Goal: Transaction & Acquisition: Book appointment/travel/reservation

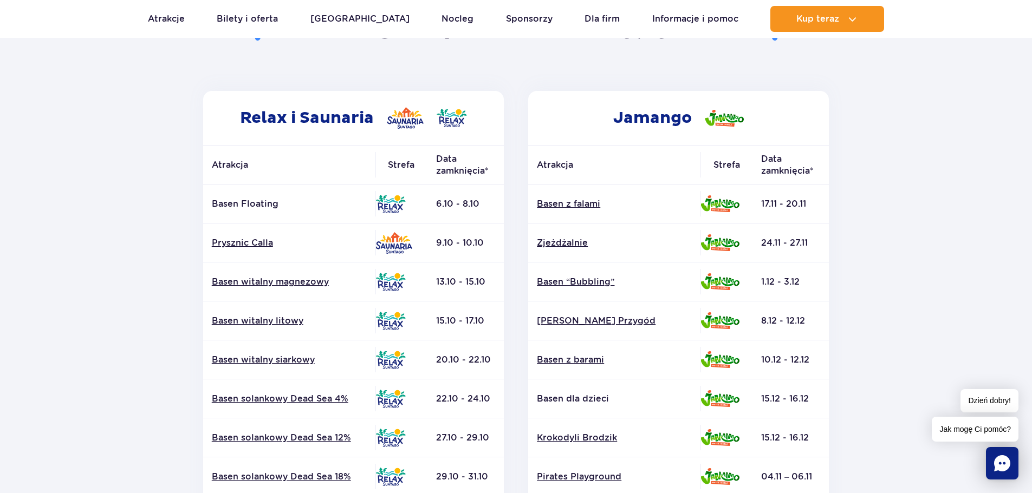
scroll to position [162, 0]
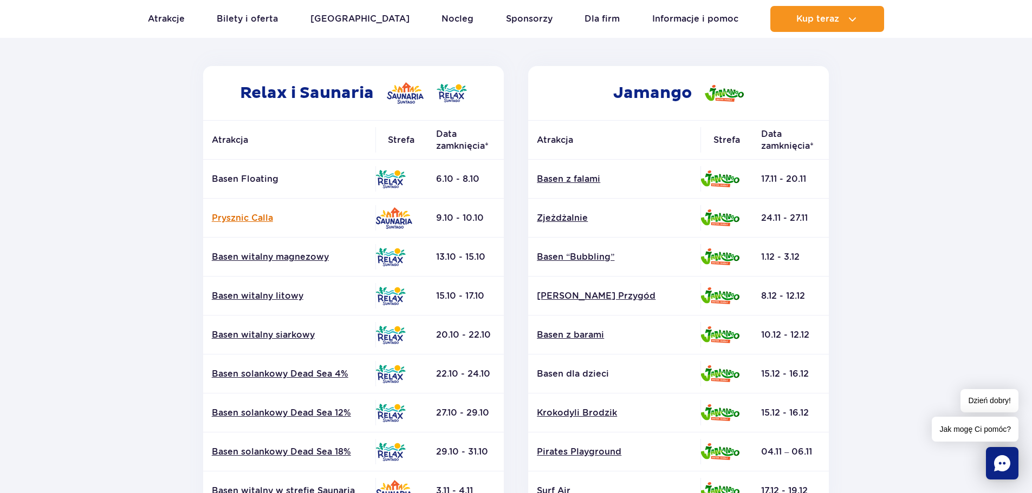
click at [242, 219] on link "Prysznic Calla" at bounding box center [289, 218] width 155 height 12
click at [256, 183] on p "Basen Floating" at bounding box center [289, 179] width 155 height 12
click at [257, 180] on p "Basen Floating" at bounding box center [289, 179] width 155 height 12
click at [288, 376] on link "Basen solankowy Dead Sea 4%" at bounding box center [289, 374] width 155 height 12
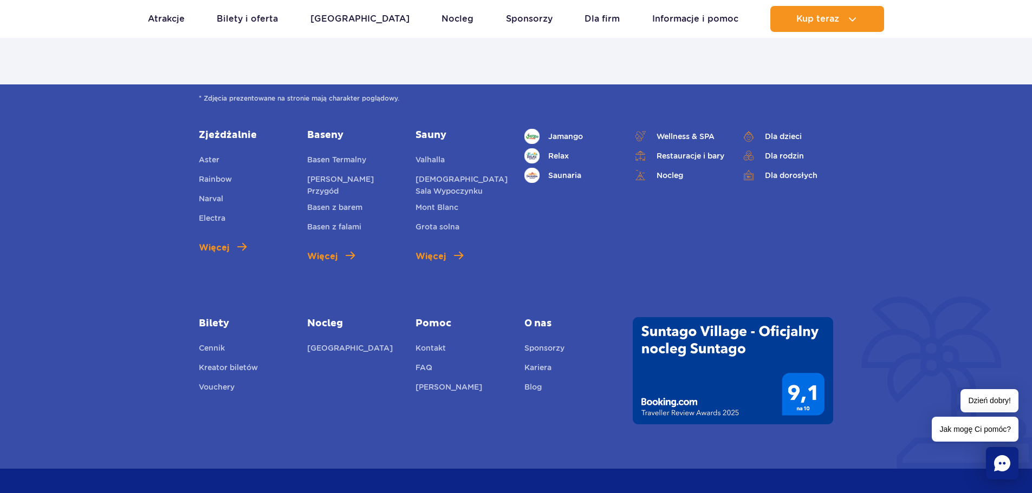
scroll to position [812, 0]
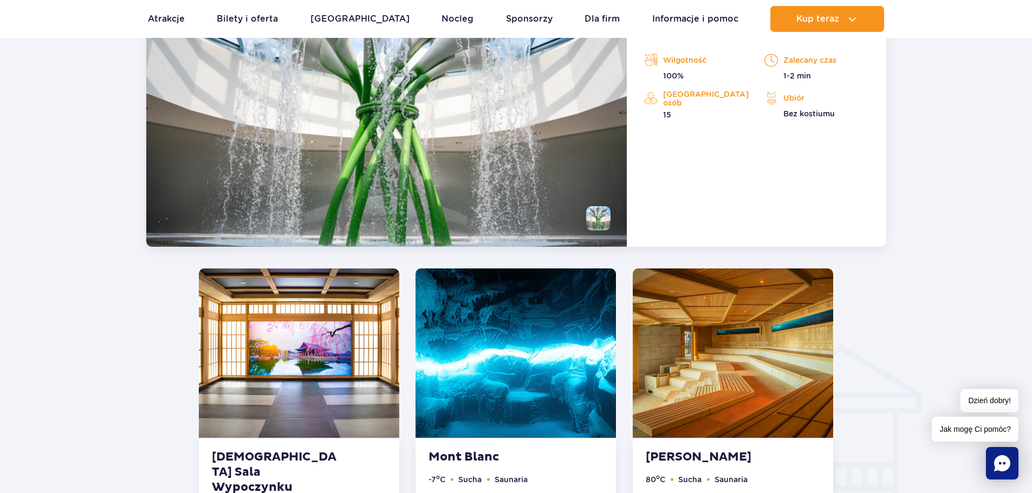
scroll to position [1070, 0]
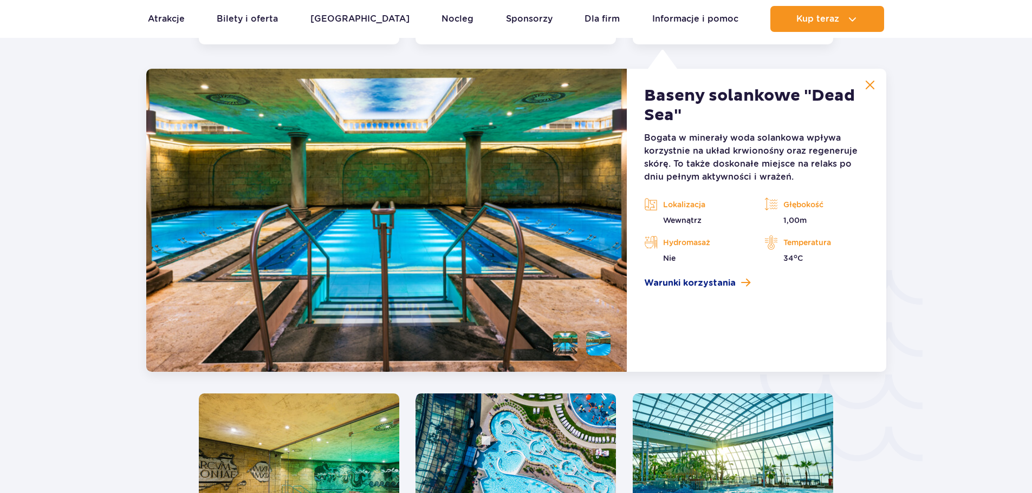
scroll to position [1602, 0]
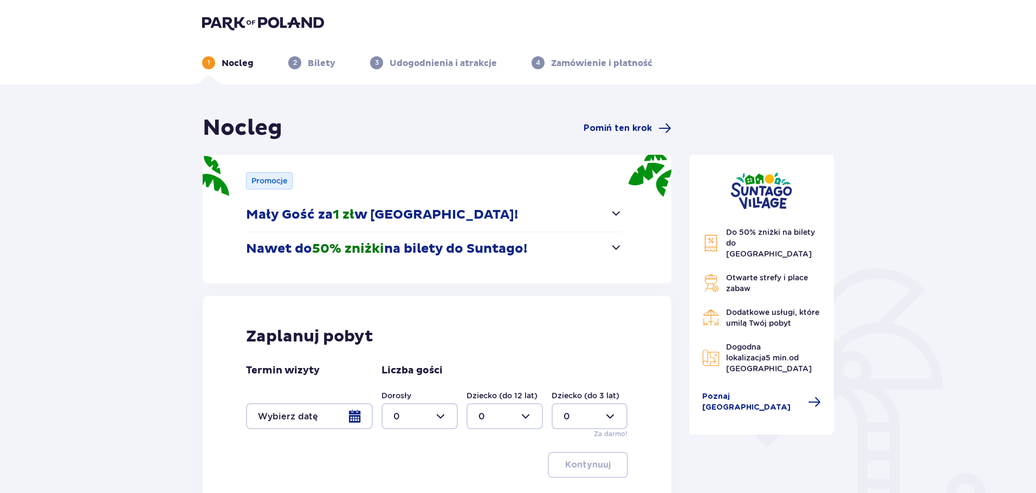
click at [604, 215] on button "Mały Gość za 1 zł w Suntago Village!" at bounding box center [434, 215] width 376 height 34
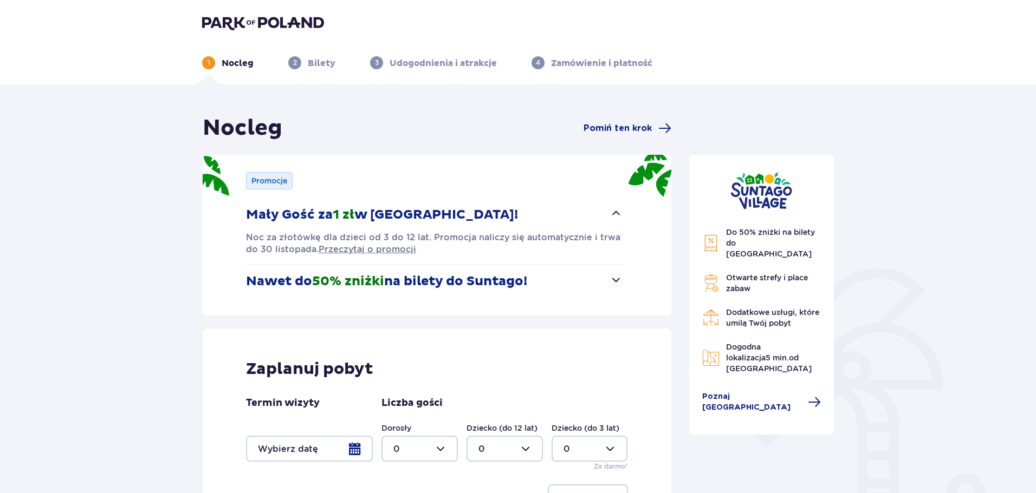
click at [604, 215] on button "Mały Gość za 1 zł w Suntago Village!" at bounding box center [434, 215] width 376 height 34
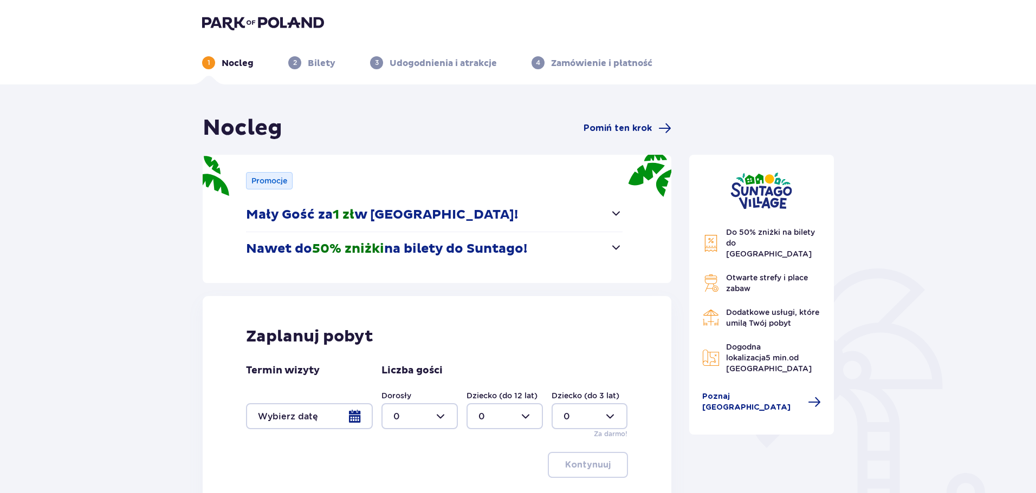
click at [606, 246] on button "Nawet do 50% zniżki na bilety do Suntago!" at bounding box center [434, 249] width 376 height 34
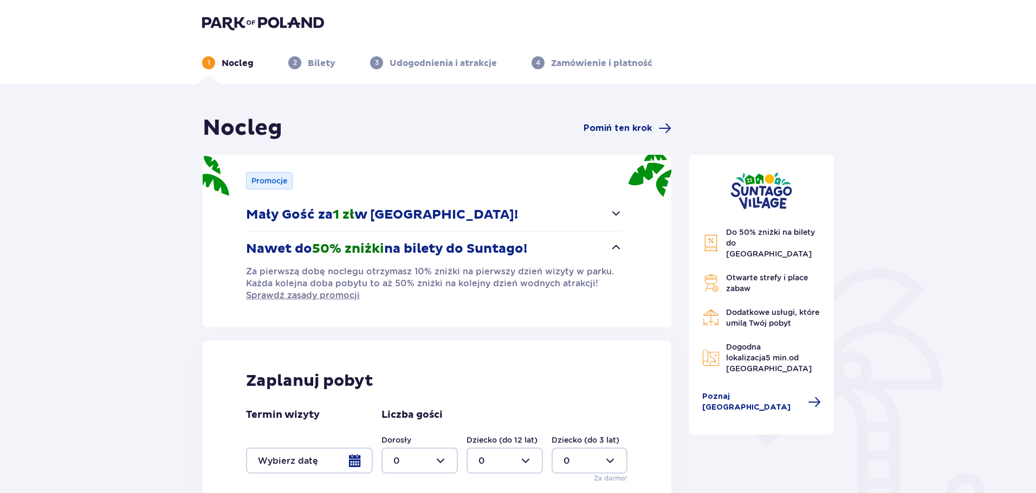
click at [606, 246] on button "Nawet do 50% zniżki na bilety do Suntago!" at bounding box center [434, 249] width 376 height 34
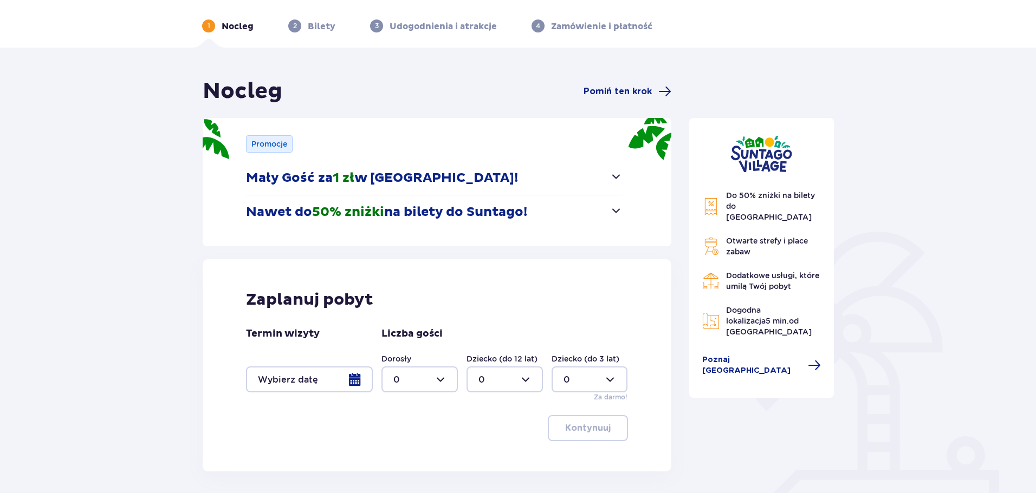
scroll to position [108, 0]
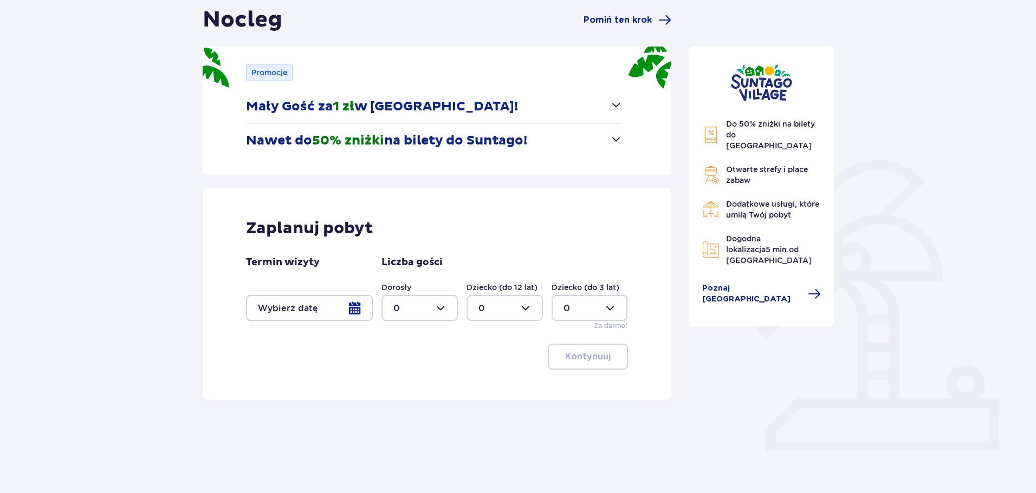
click at [340, 309] on div at bounding box center [309, 308] width 127 height 26
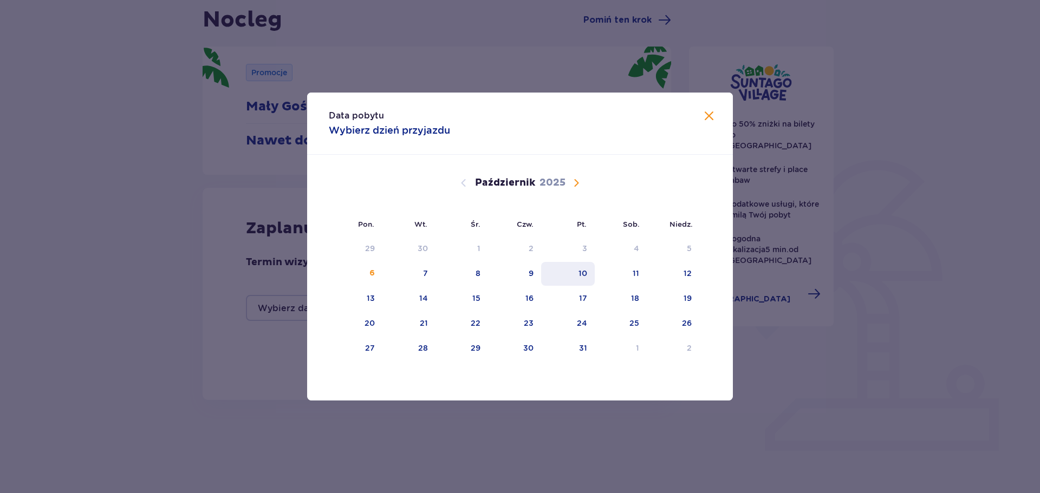
click at [585, 276] on div "10" at bounding box center [582, 273] width 9 height 11
click at [693, 277] on div "12" at bounding box center [673, 274] width 53 height 24
type input "10.10.25 - 12.10.25"
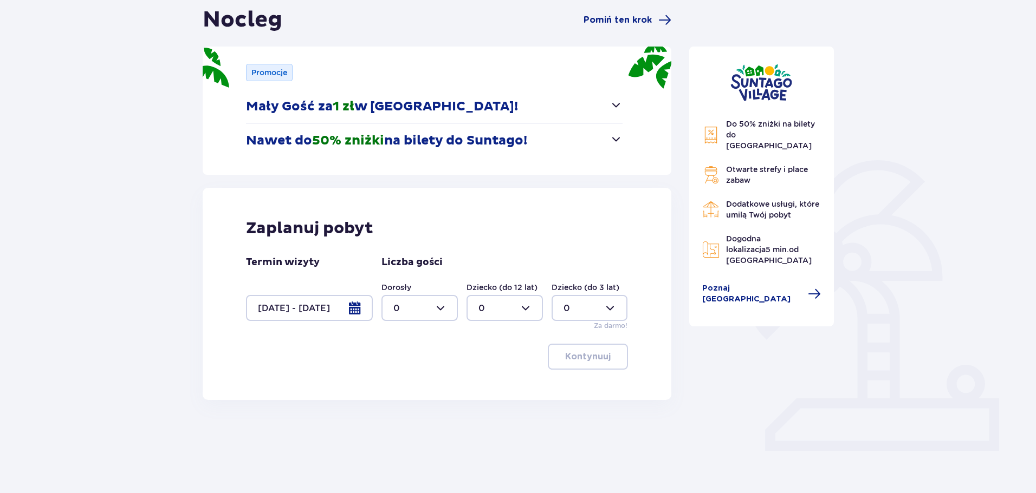
click at [437, 310] on div at bounding box center [419, 308] width 76 height 26
drag, startPoint x: 409, startPoint y: 407, endPoint x: 408, endPoint y: 416, distance: 8.8
click at [408, 416] on span "3" at bounding box center [419, 409] width 74 height 23
type input "3"
click at [411, 407] on div "Nocleg Pomiń ten krok Promocje Mały Gość za 1 zł w Suntago Village! Noc za złot…" at bounding box center [436, 232] width 487 height 452
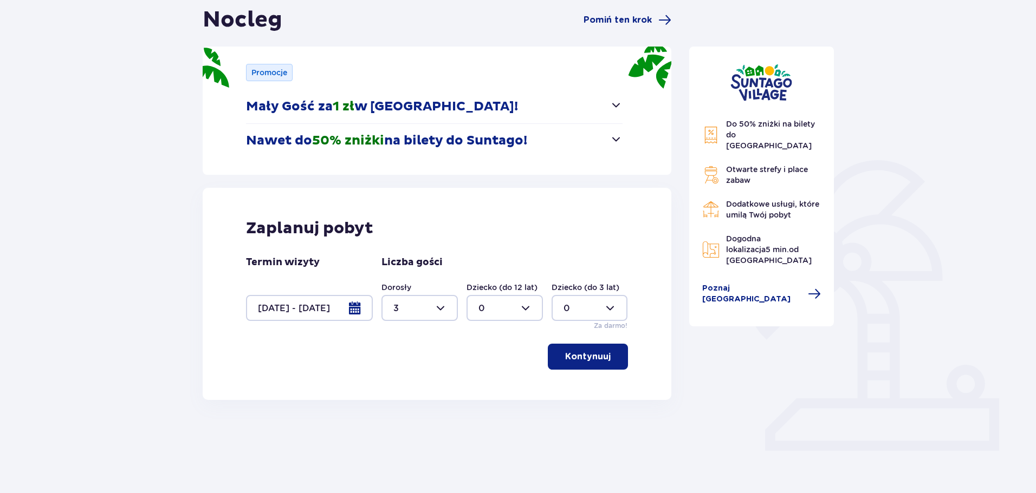
click at [639, 355] on div "Zaplanuj pobyt Termin wizyty 10.10.25 - 12.10.25 Liczba gości Dorosły 3 Dziecko…" at bounding box center [437, 294] width 468 height 212
click at [621, 355] on button "Kontynuuj" at bounding box center [588, 357] width 80 height 26
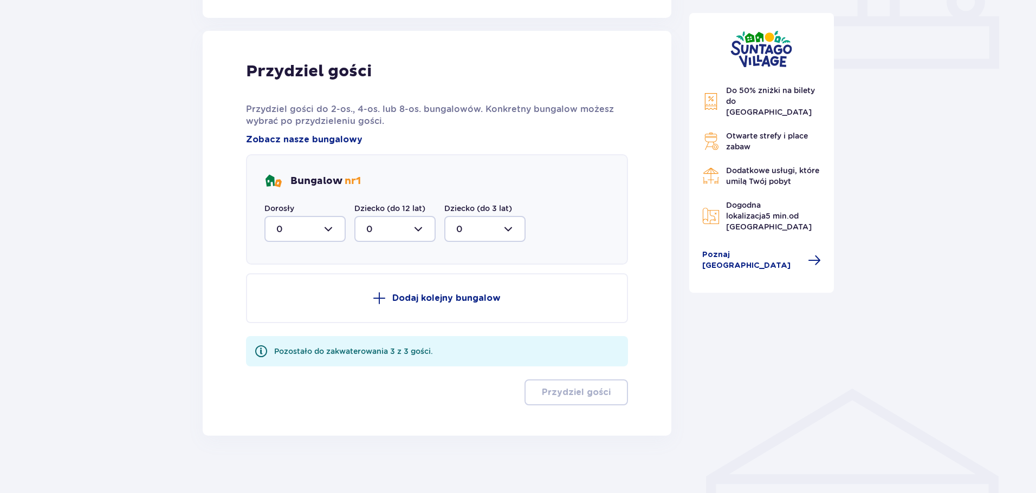
scroll to position [498, 0]
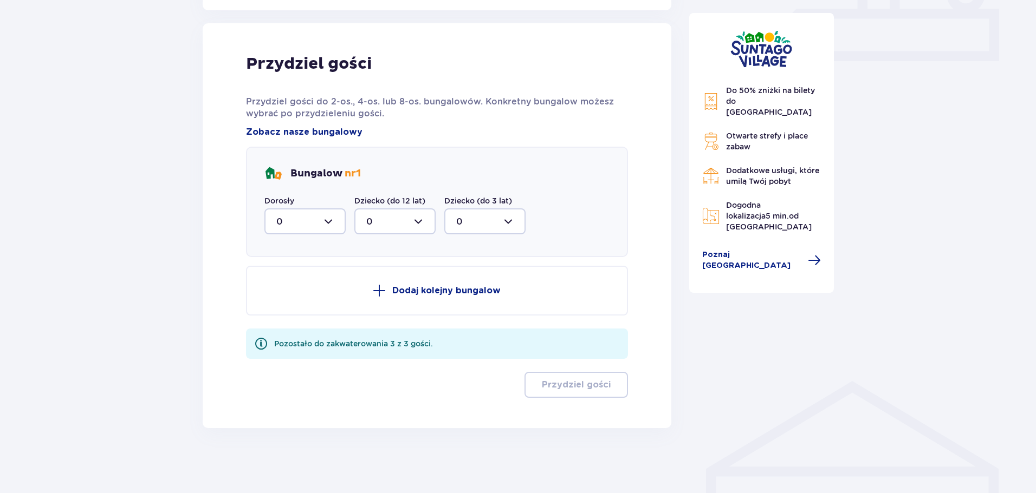
click at [333, 219] on div at bounding box center [304, 222] width 81 height 26
click at [290, 323] on div "3" at bounding box center [304, 323] width 57 height 12
type input "3"
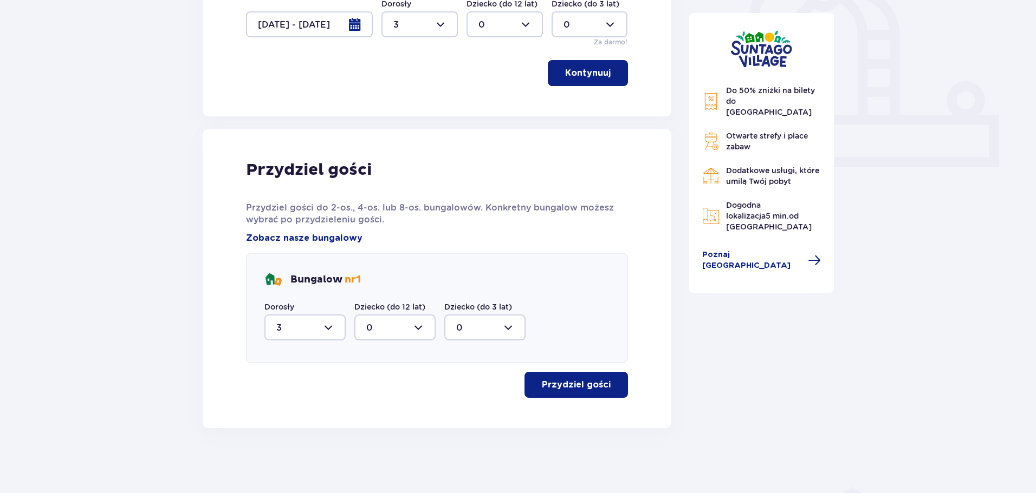
scroll to position [392, 0]
click at [607, 387] on span "button" at bounding box center [612, 385] width 13 height 13
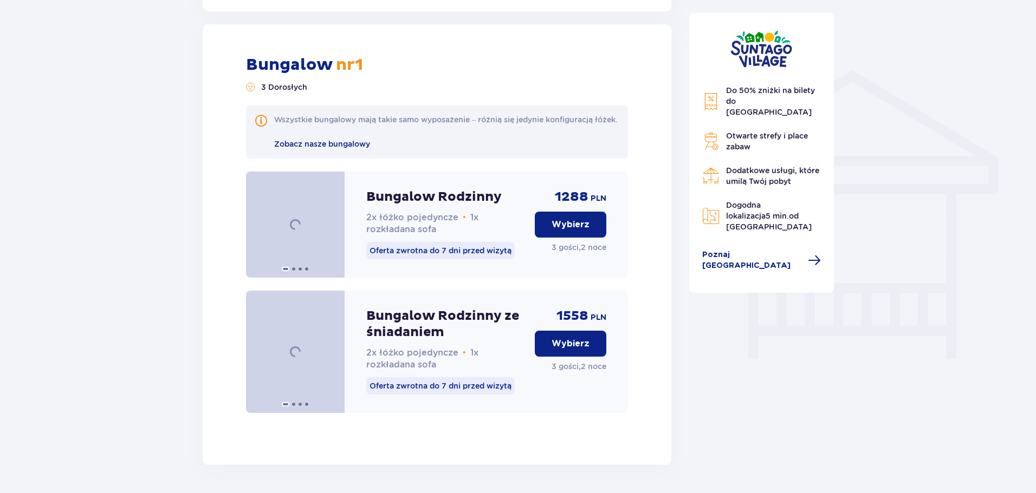
scroll to position [821, 0]
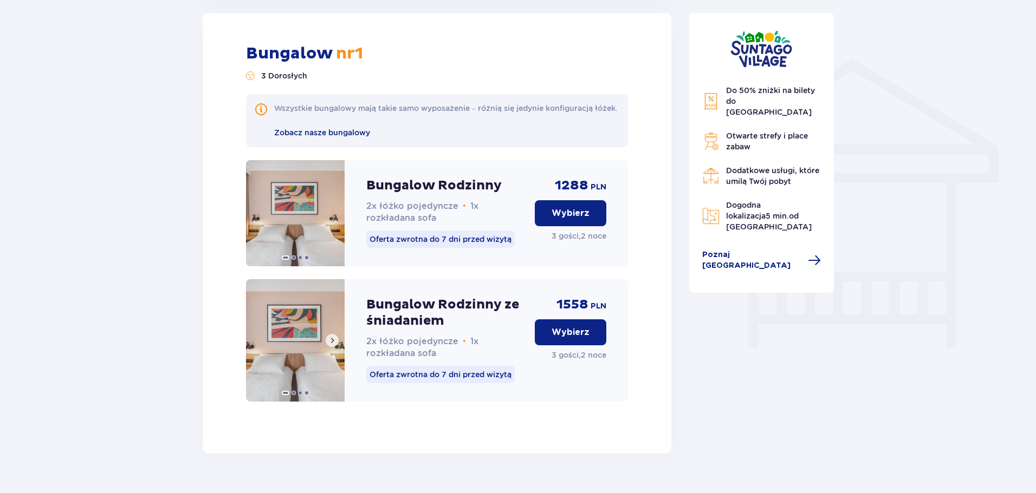
click at [325, 333] on img at bounding box center [295, 340] width 99 height 122
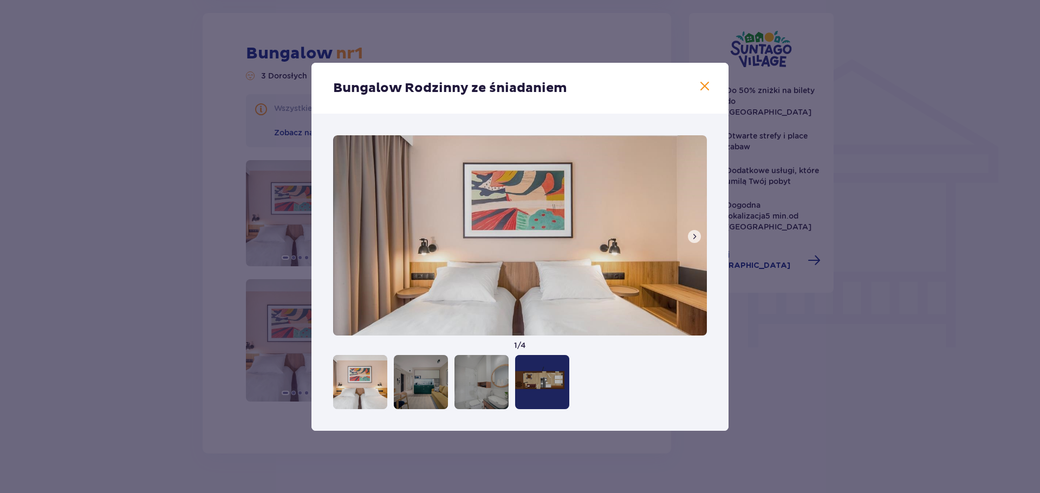
click at [533, 381] on div at bounding box center [542, 382] width 54 height 54
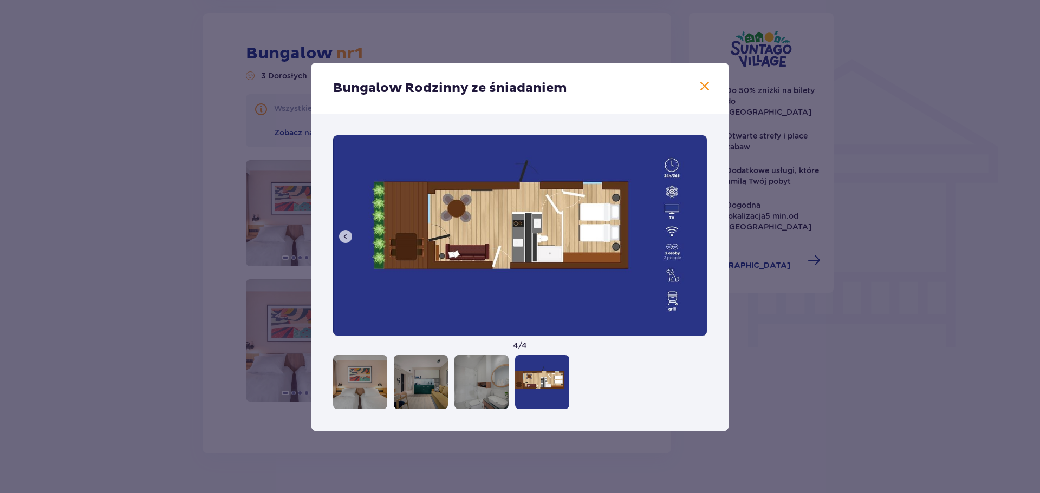
click at [494, 381] on div at bounding box center [481, 382] width 54 height 54
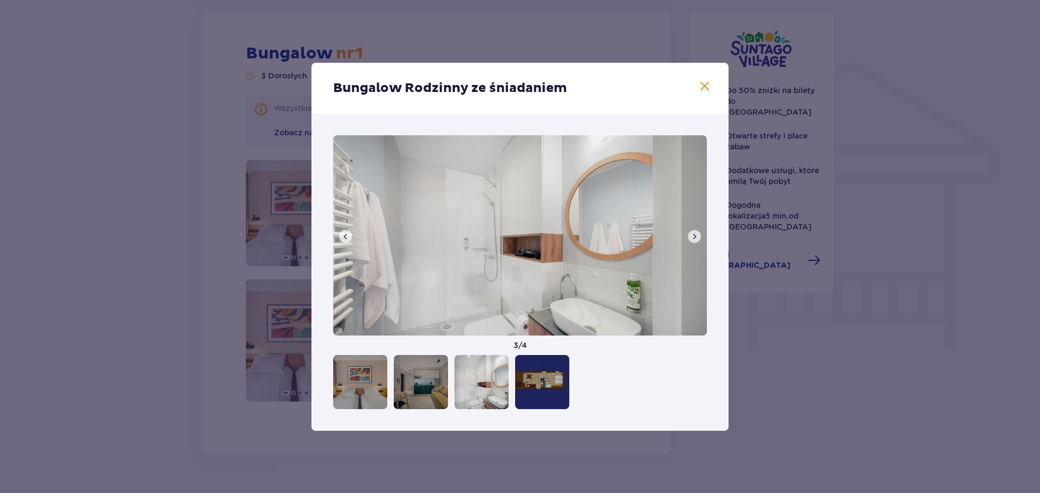
click at [438, 378] on div at bounding box center [421, 382] width 54 height 54
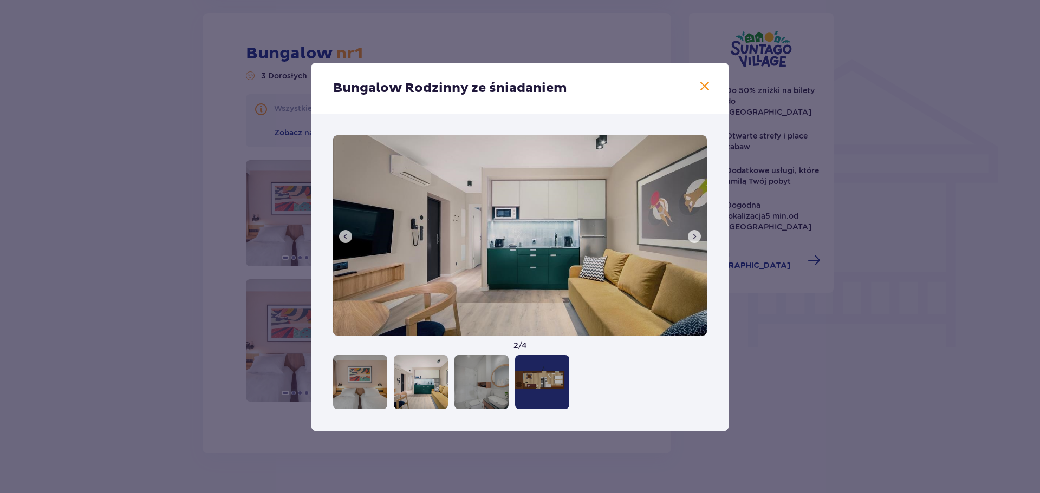
click at [361, 376] on div at bounding box center [360, 382] width 54 height 54
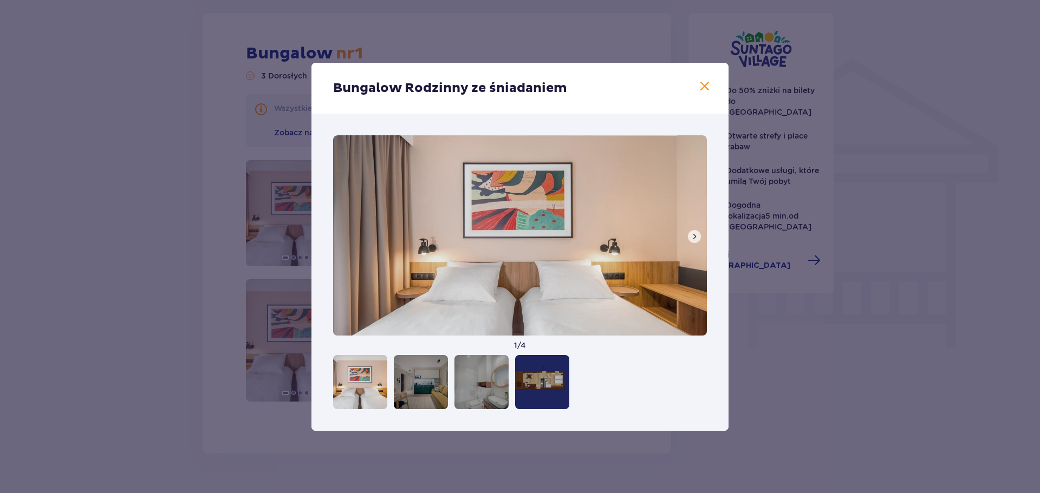
click at [701, 87] on div "Bungalow Rodzinny ze śniadaniem" at bounding box center [519, 88] width 417 height 51
click at [701, 87] on span at bounding box center [704, 86] width 13 height 13
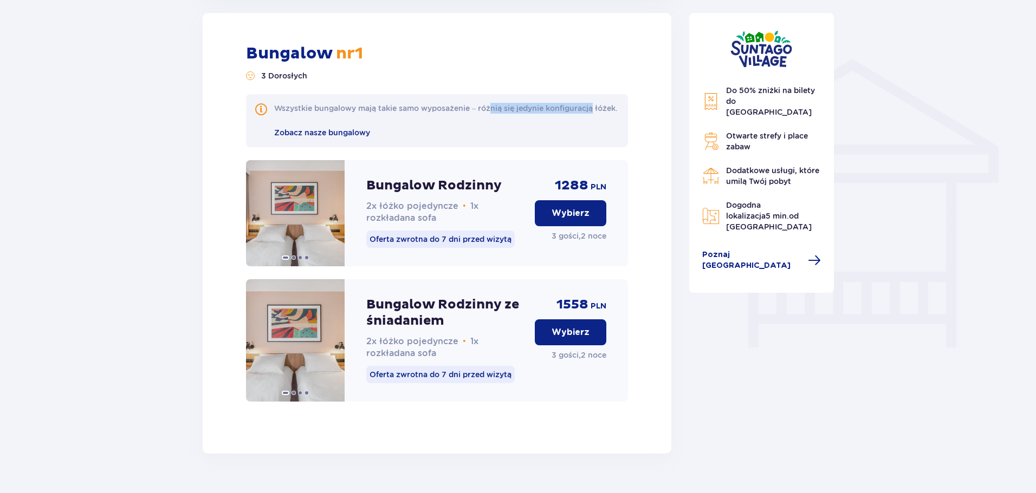
drag, startPoint x: 498, startPoint y: 110, endPoint x: 607, endPoint y: 113, distance: 108.9
click at [607, 113] on div "Wszystkie bungalowy mają takie samo wyposażenie – różnią się jedynie konfigurac…" at bounding box center [445, 108] width 343 height 11
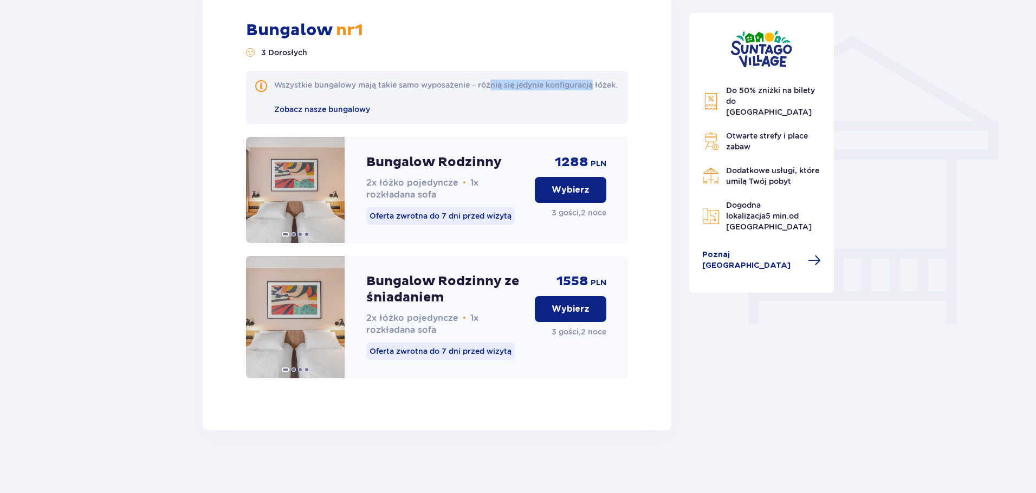
scroll to position [857, 0]
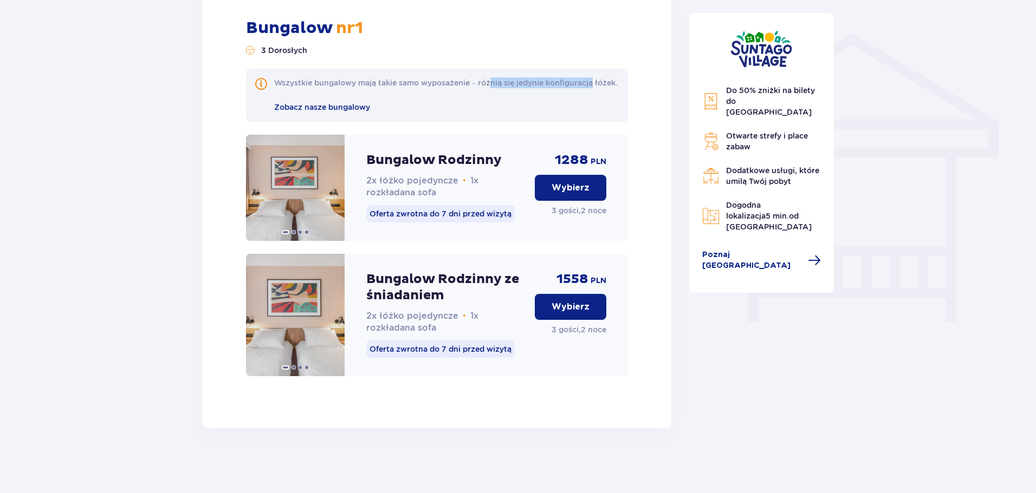
click at [584, 297] on button "Wybierz" at bounding box center [570, 307] width 71 height 26
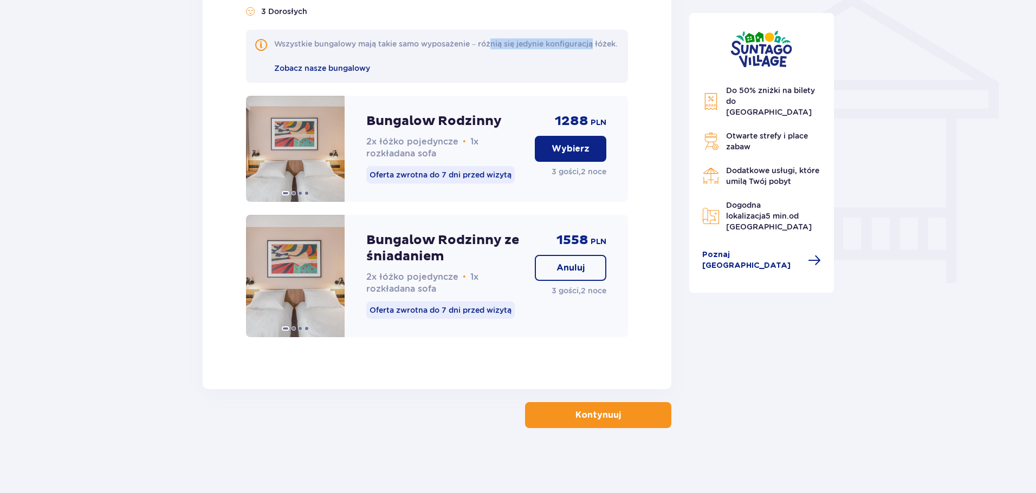
click at [583, 421] on p "Kontynuuj" at bounding box center [597, 415] width 45 height 12
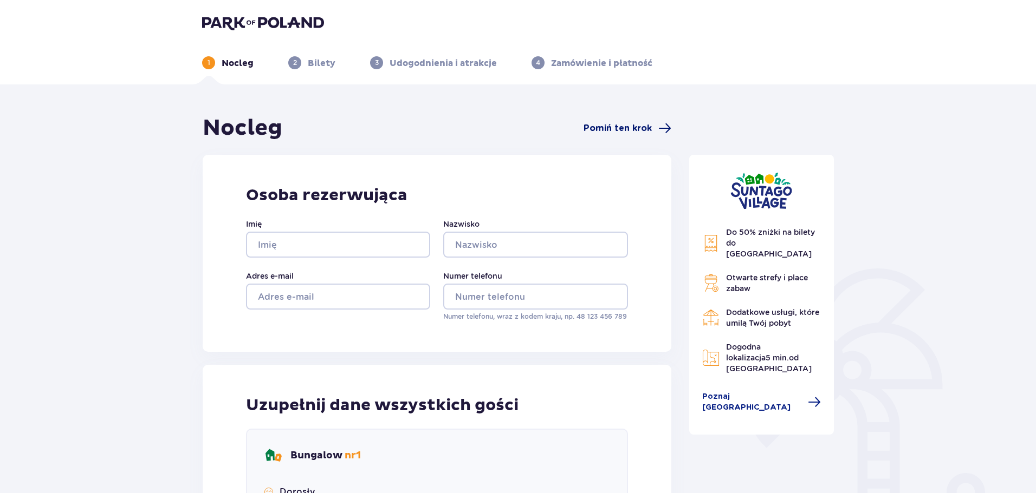
click at [634, 133] on span "Pomiń ten krok" at bounding box center [617, 128] width 68 height 12
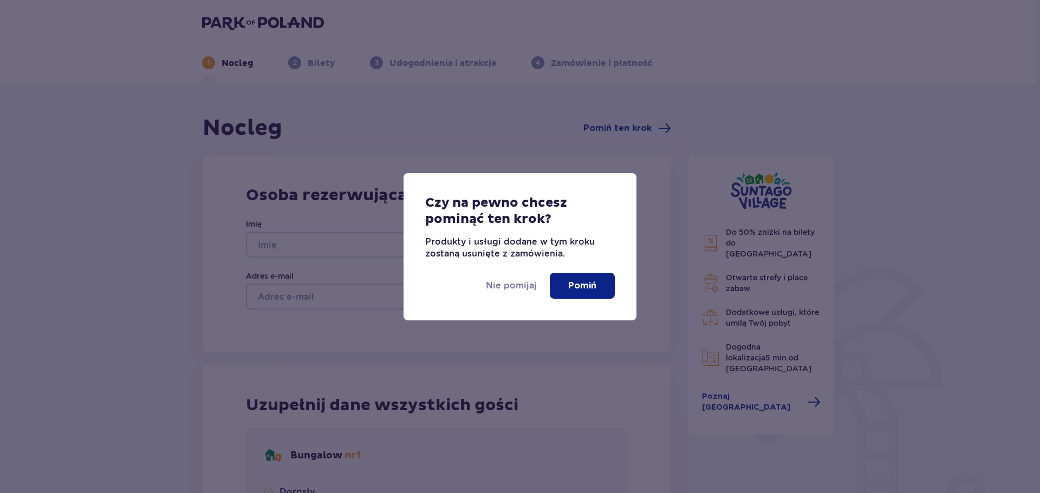
click at [575, 280] on p "Pomiń" at bounding box center [582, 286] width 28 height 12
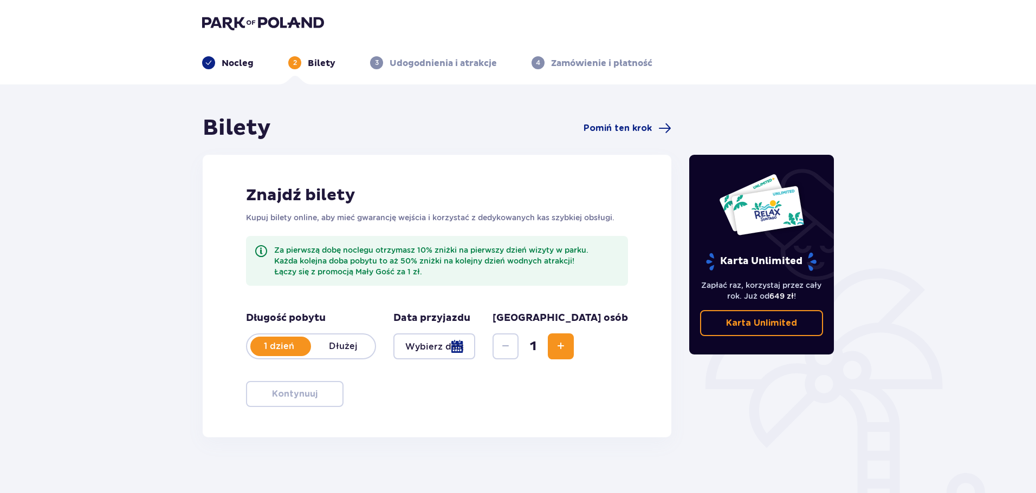
scroll to position [54, 0]
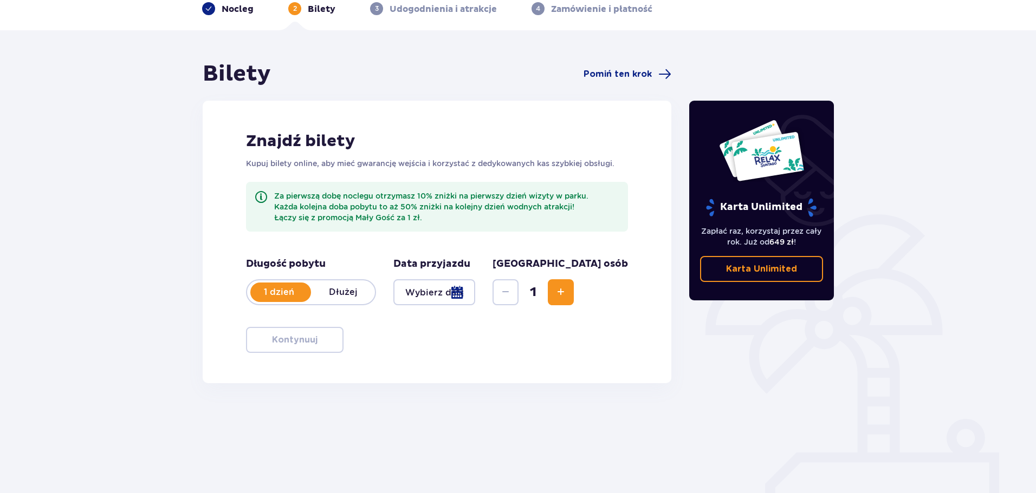
click at [333, 290] on p "Dłużej" at bounding box center [343, 293] width 64 height 12
click at [421, 290] on div at bounding box center [434, 292] width 82 height 26
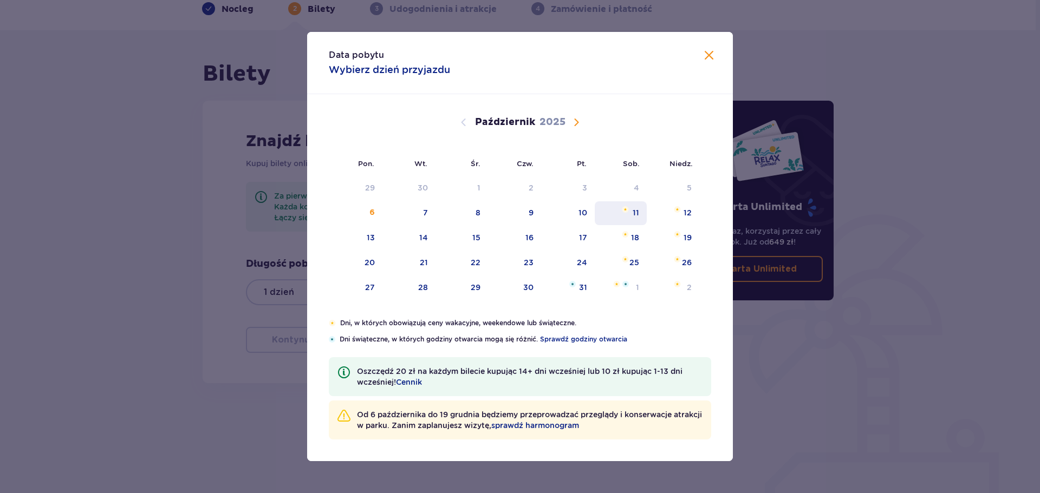
click at [624, 219] on div "11" at bounding box center [621, 213] width 53 height 24
click at [682, 218] on div "12" at bounding box center [673, 213] width 53 height 24
type input "11.10.25 - 12.10.25"
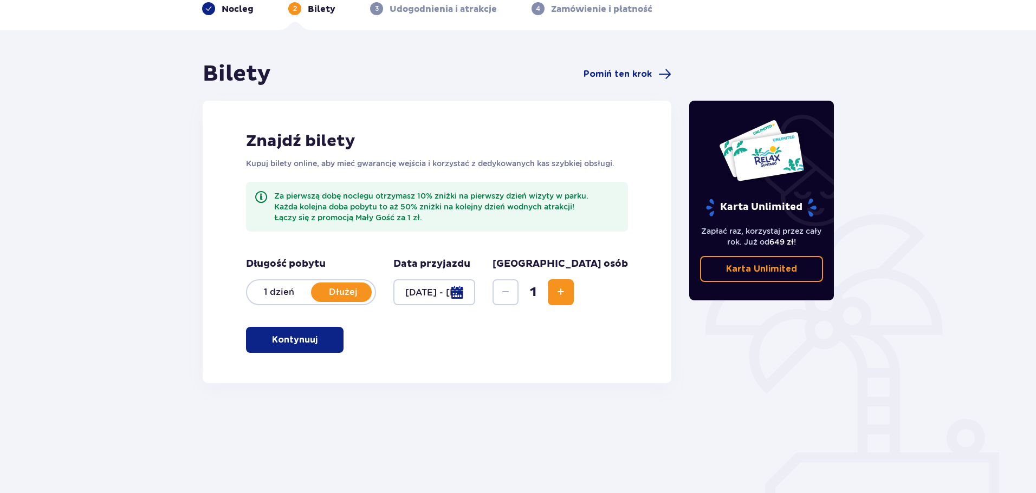
click at [574, 283] on button "Zwiększ" at bounding box center [561, 292] width 26 height 26
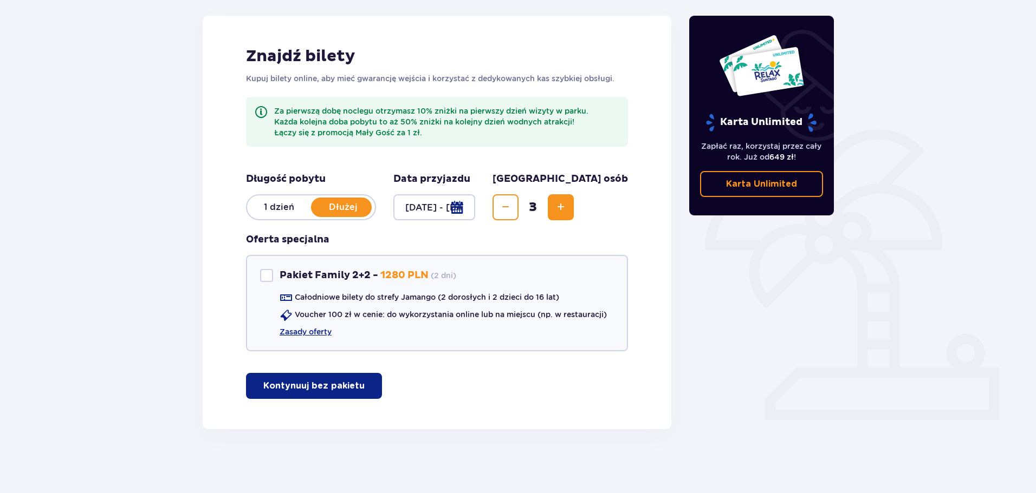
scroll to position [140, 0]
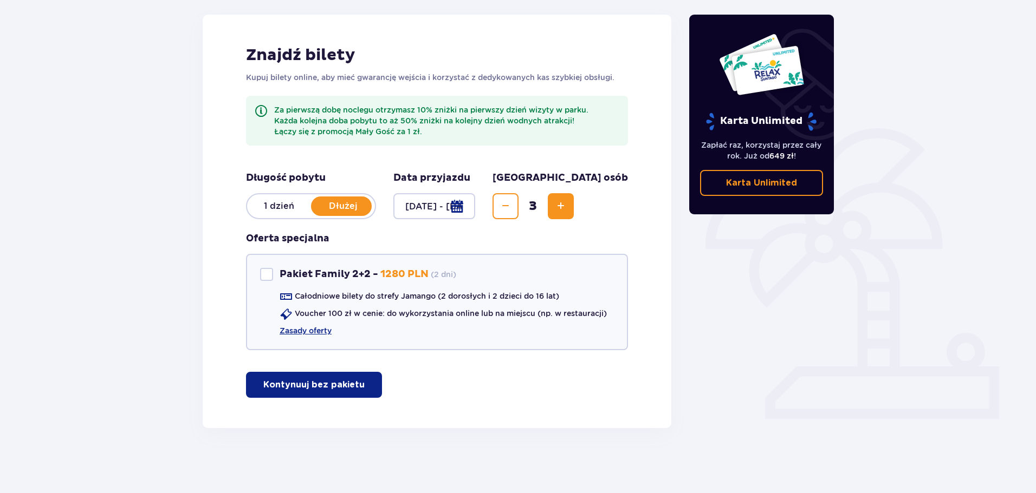
click at [355, 381] on button "Kontynuuj bez pakietu" at bounding box center [314, 385] width 136 height 26
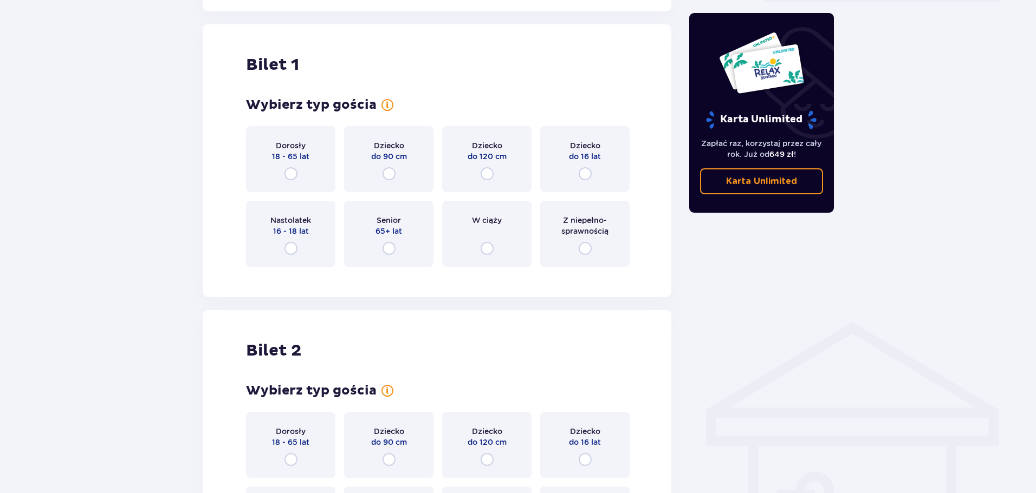
scroll to position [569, 0]
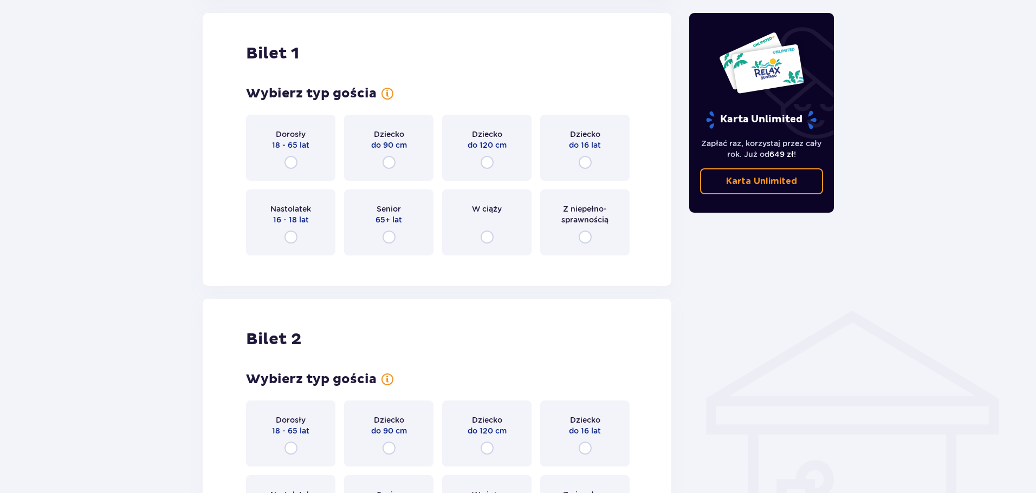
click at [287, 164] on input "radio" at bounding box center [290, 162] width 13 height 13
radio input "true"
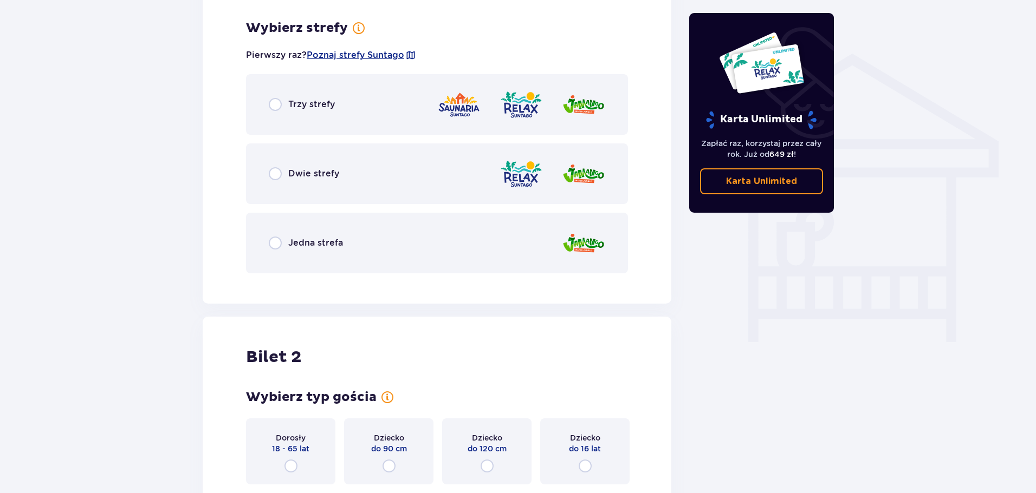
scroll to position [833, 0]
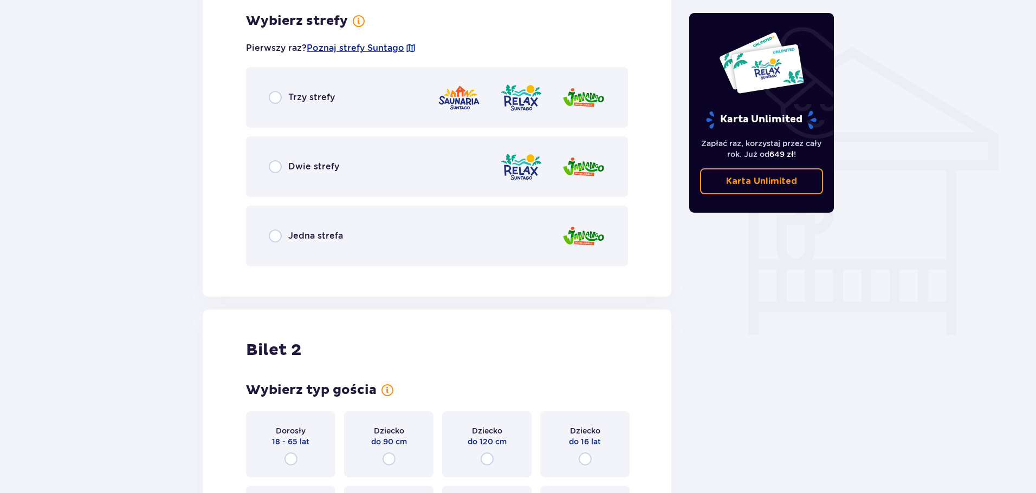
click at [273, 166] on input "radio" at bounding box center [275, 166] width 13 height 13
radio input "true"
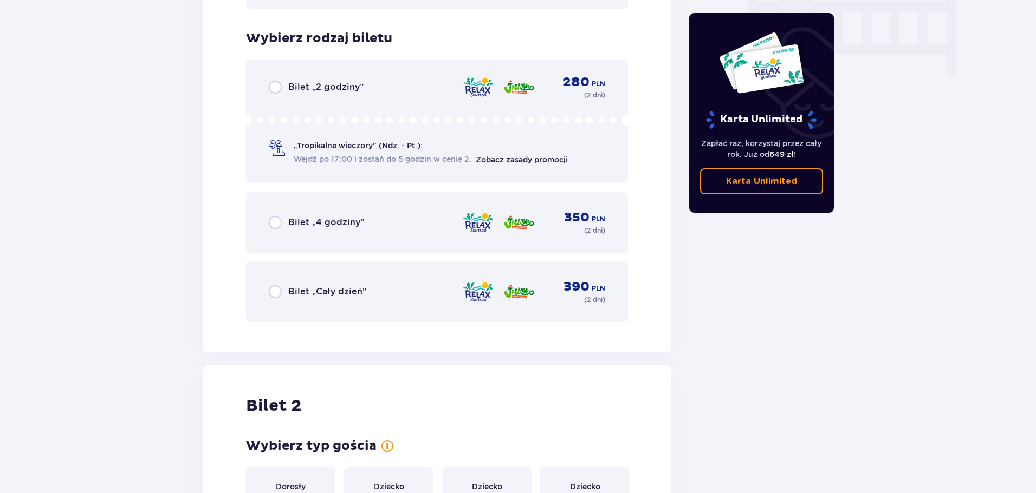
scroll to position [1108, 0]
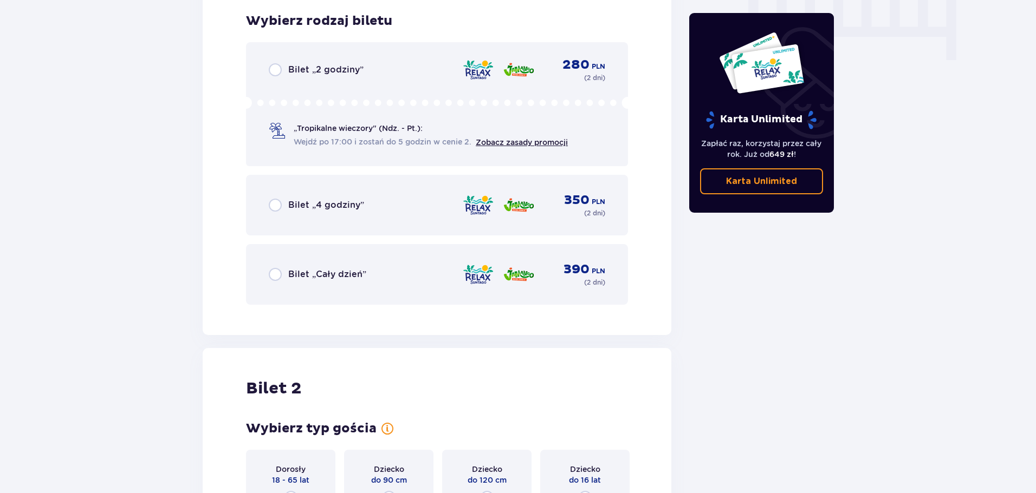
click at [275, 209] on input "radio" at bounding box center [275, 205] width 13 height 13
radio input "true"
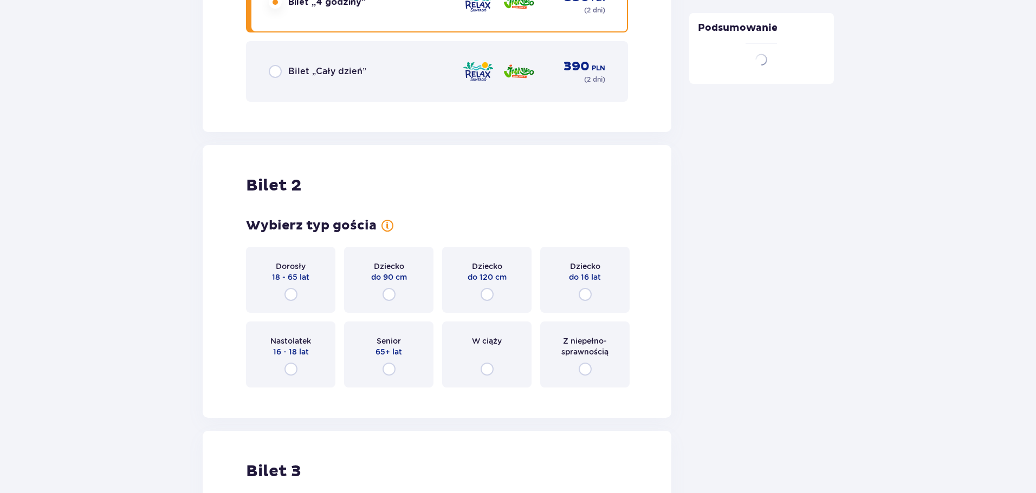
scroll to position [1443, 0]
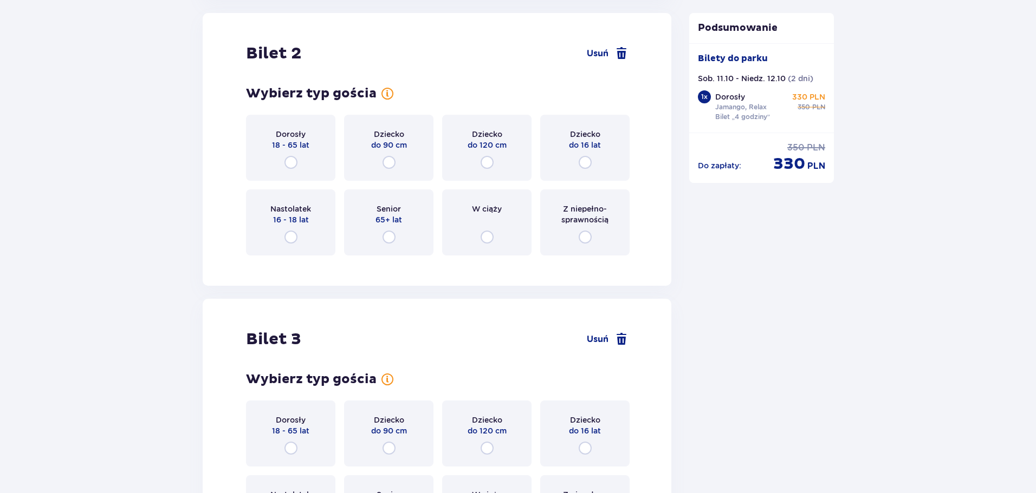
click at [588, 161] on input "radio" at bounding box center [584, 162] width 13 height 13
radio input "true"
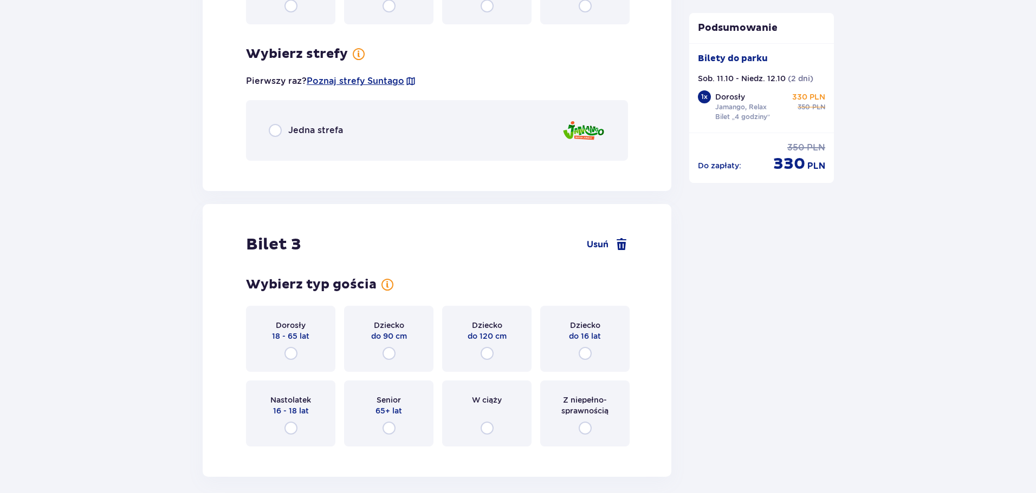
scroll to position [1708, 0]
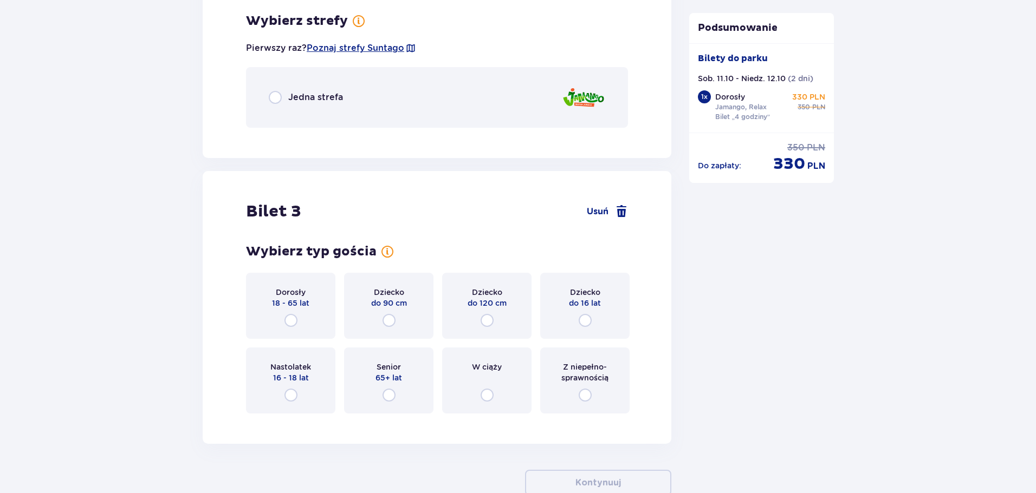
click at [278, 95] on input "radio" at bounding box center [275, 97] width 13 height 13
radio input "true"
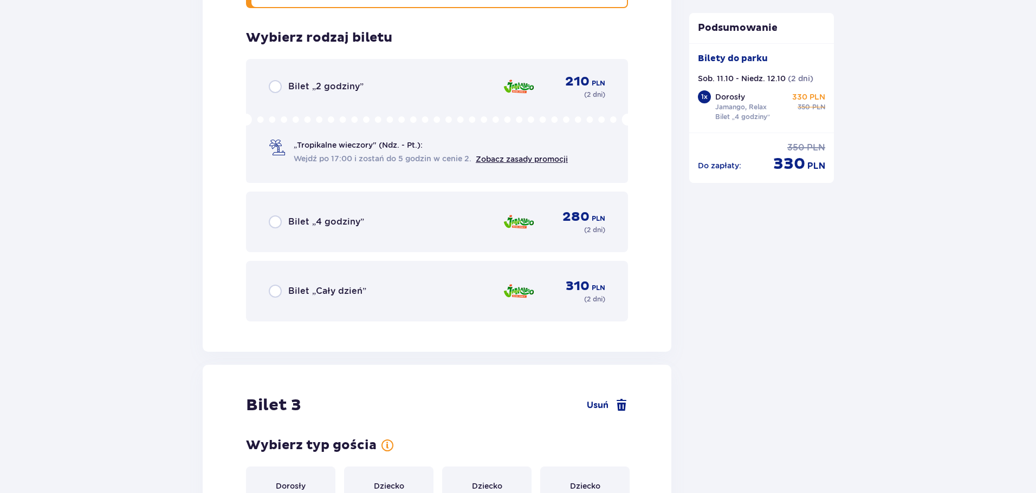
scroll to position [1844, 0]
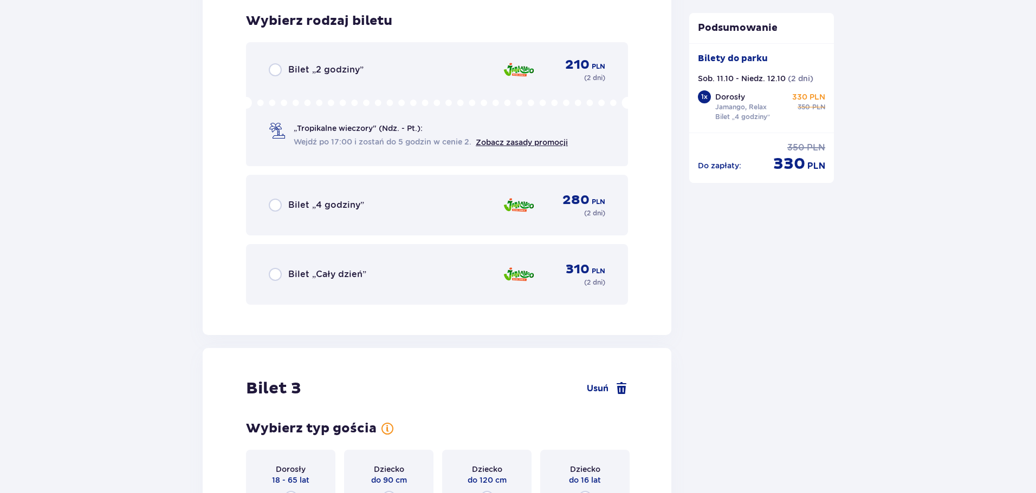
click at [266, 207] on div "Bilet „4 godziny” 280 PLN ( 2 dni )" at bounding box center [437, 205] width 382 height 61
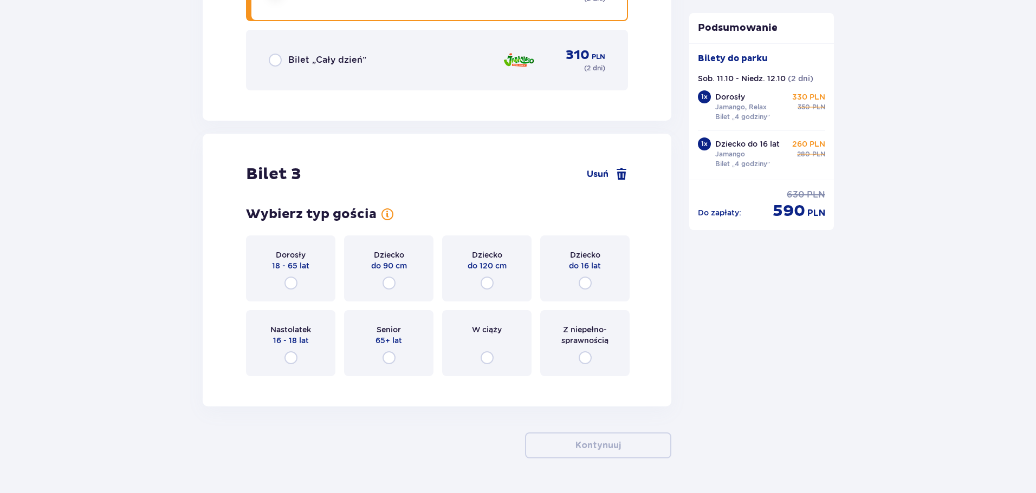
scroll to position [2089, 0]
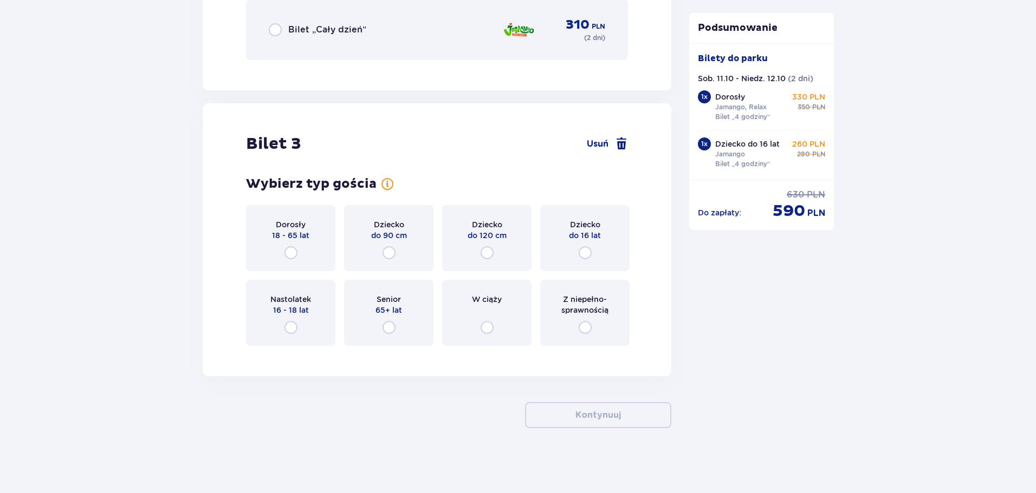
click at [289, 252] on input "radio" at bounding box center [290, 252] width 13 height 13
radio input "true"
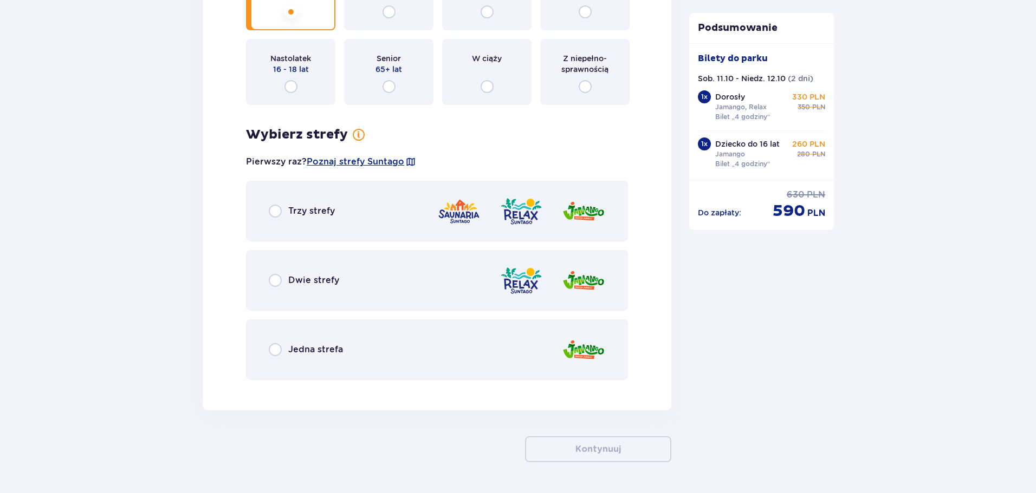
scroll to position [2364, 0]
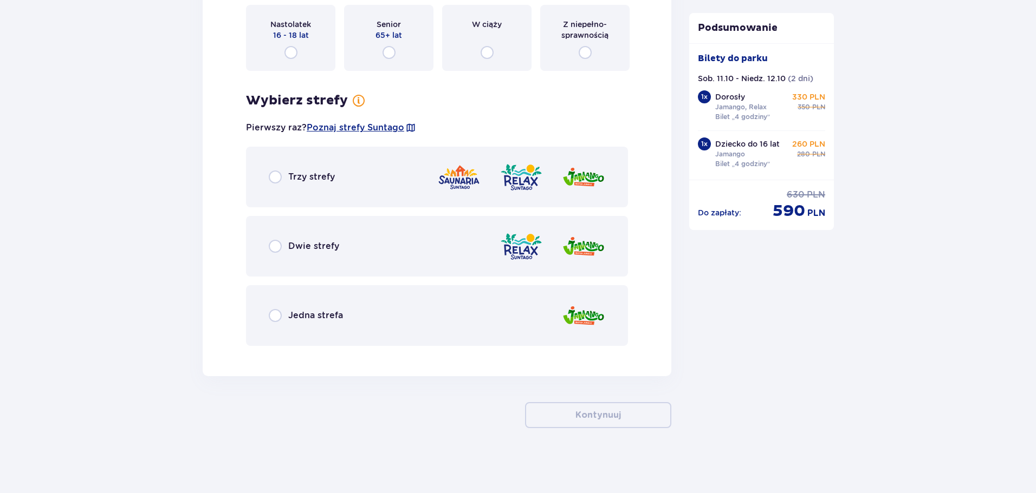
click at [274, 243] on input "radio" at bounding box center [275, 246] width 13 height 13
radio input "true"
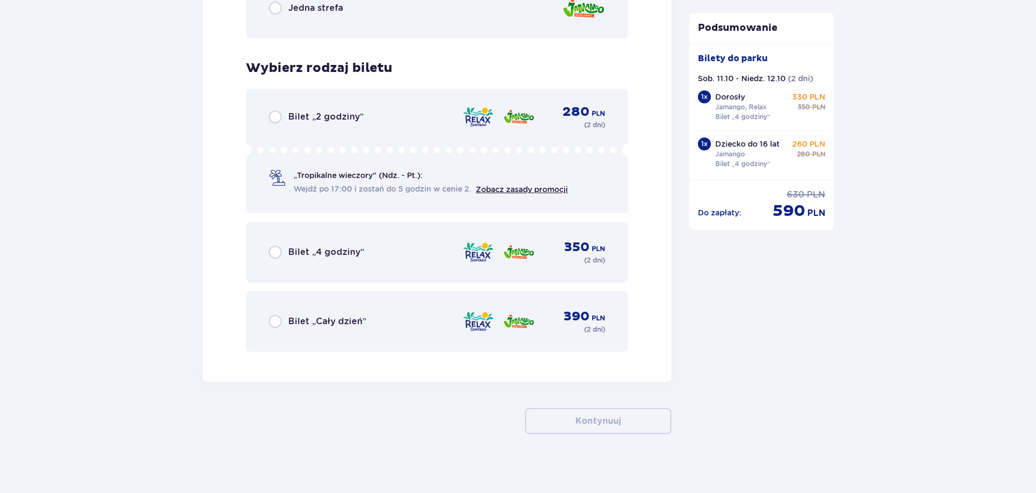
scroll to position [2678, 0]
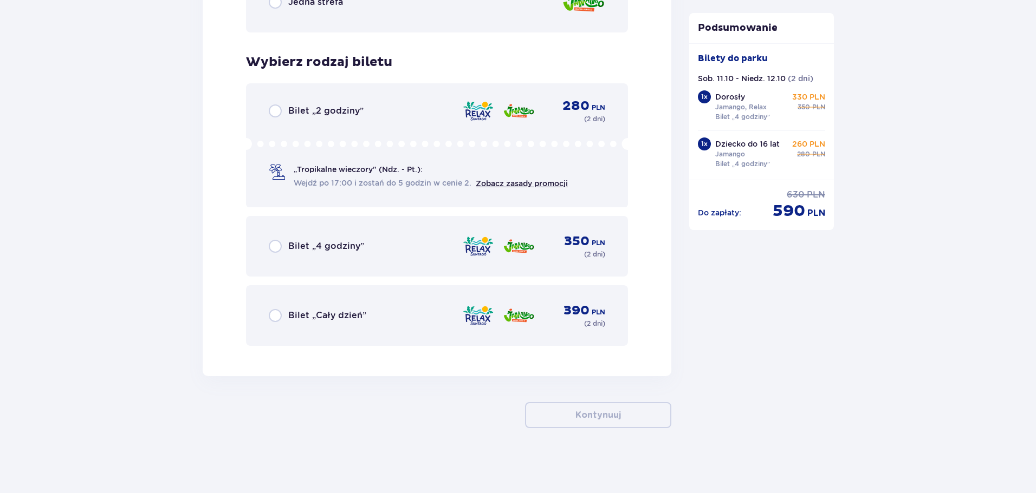
click at [283, 249] on div "Bilet „4 godziny”" at bounding box center [316, 246] width 95 height 13
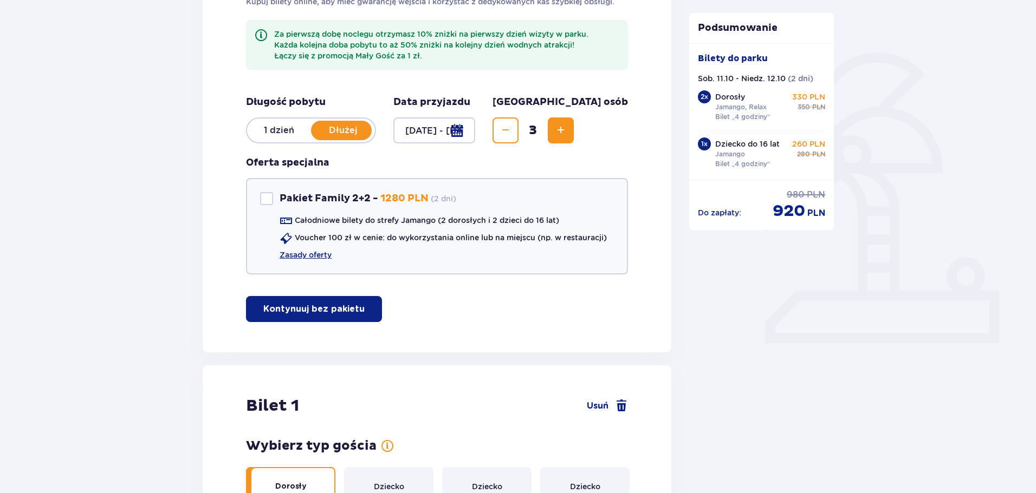
scroll to position [217, 0]
drag, startPoint x: 362, startPoint y: 307, endPoint x: 447, endPoint y: 311, distance: 84.6
click at [447, 311] on div "Znajdź bilety Kupuj bilety online, aby mieć gwarancję wejścia i korzystać z ded…" at bounding box center [437, 145] width 468 height 414
click at [264, 199] on div "Pakiet Family 2+2" at bounding box center [266, 198] width 13 height 13
checkbox input "true"
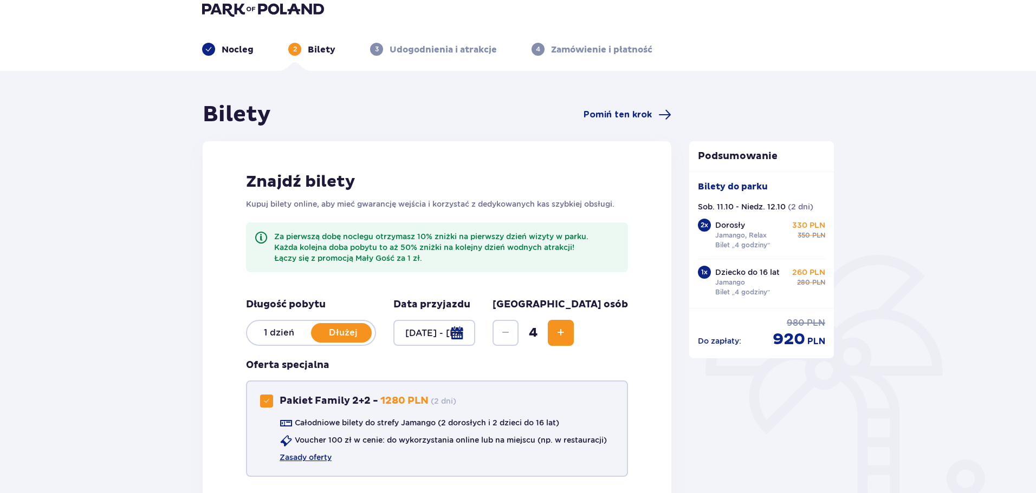
scroll to position [0, 0]
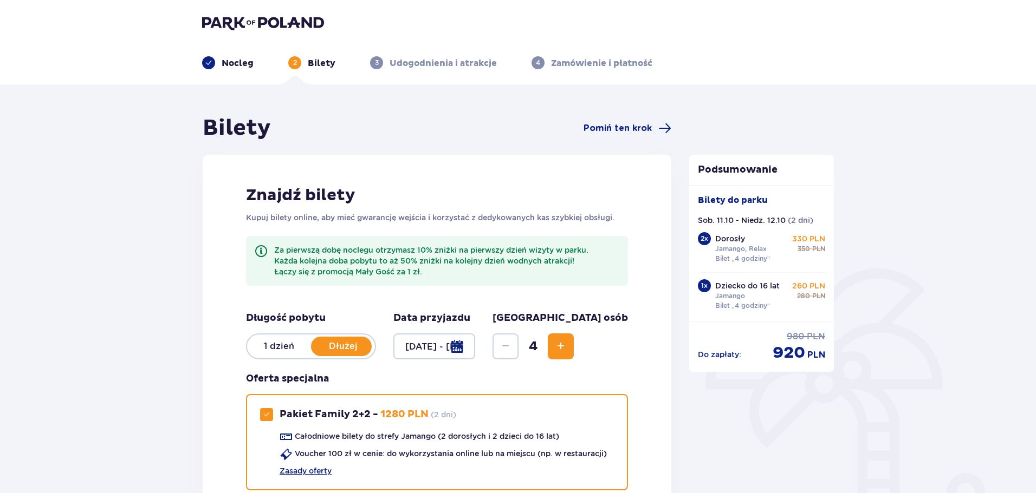
click at [444, 345] on div at bounding box center [434, 347] width 82 height 26
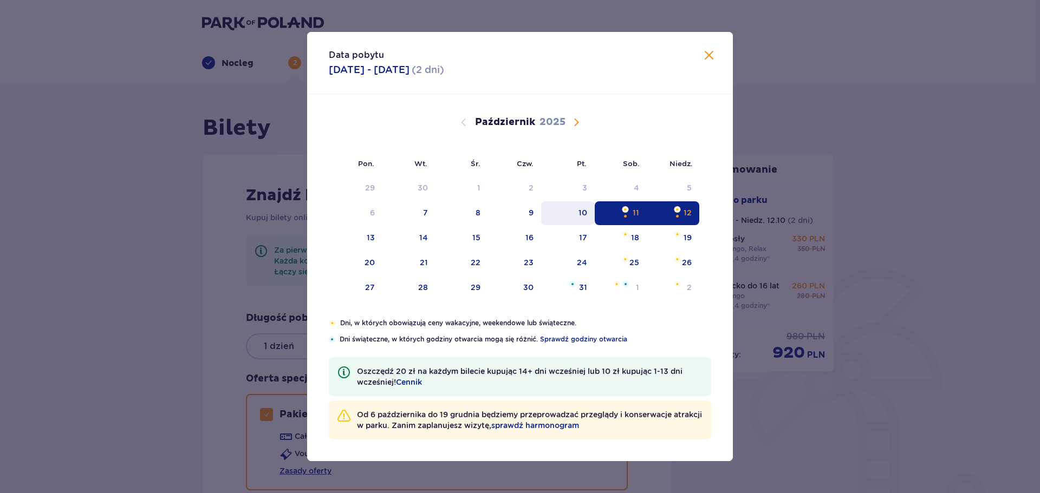
click at [577, 214] on div "10" at bounding box center [568, 213] width 54 height 24
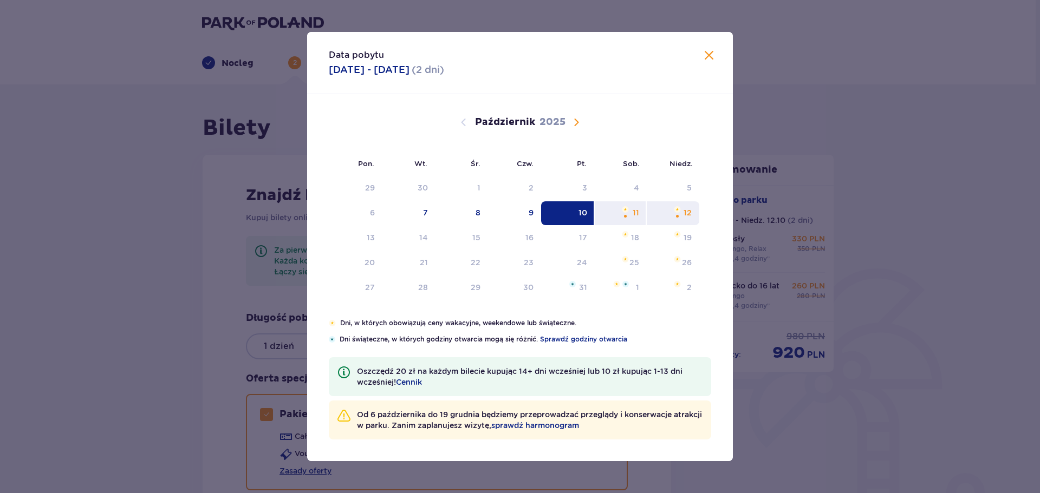
click at [677, 216] on div "Pomarańczowa kropka" at bounding box center [677, 216] width 7 height 7
type input "10.10.25 - 12.10.25"
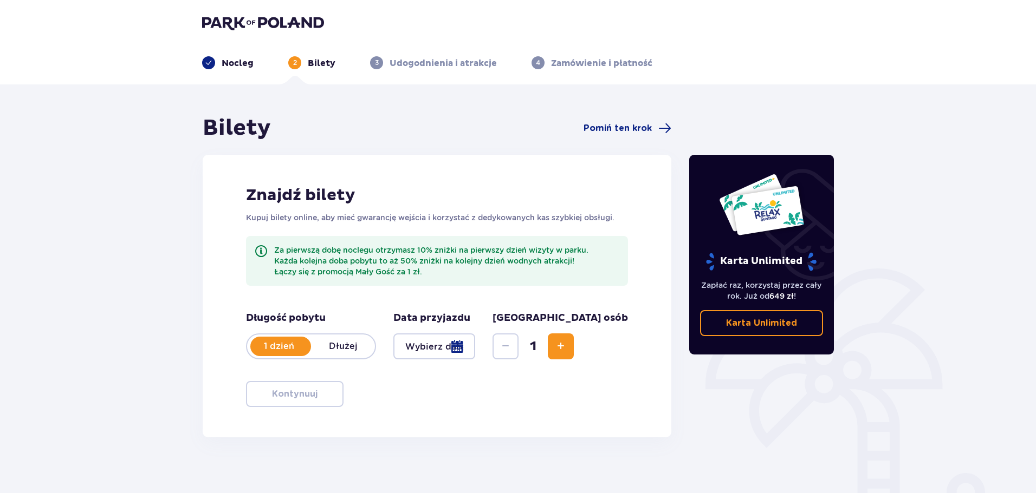
scroll to position [54, 0]
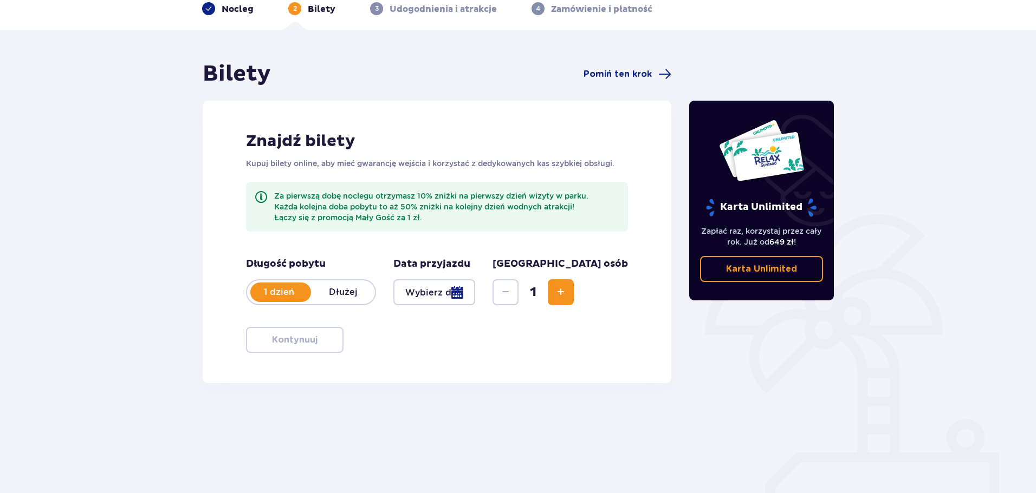
click at [347, 299] on div "1 dzień Dłużej" at bounding box center [311, 292] width 130 height 26
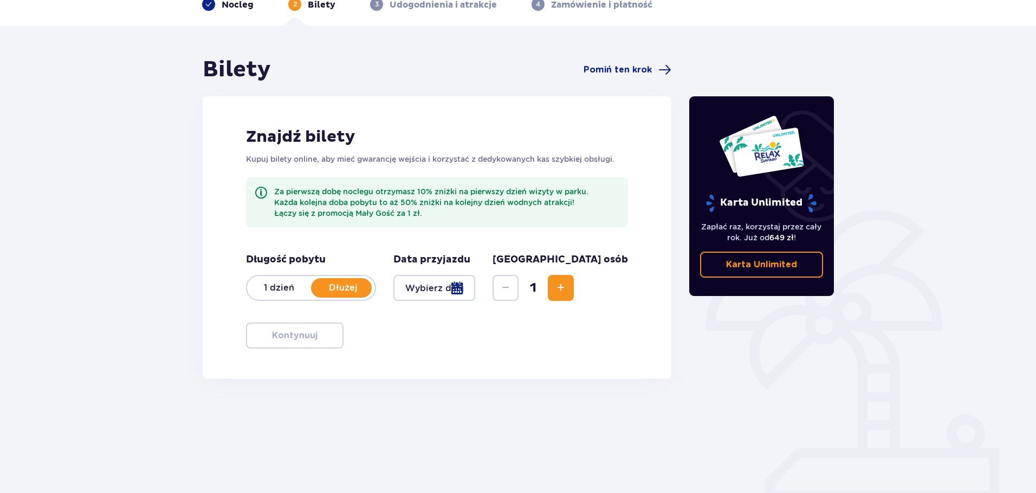
click at [434, 283] on div at bounding box center [434, 288] width 82 height 26
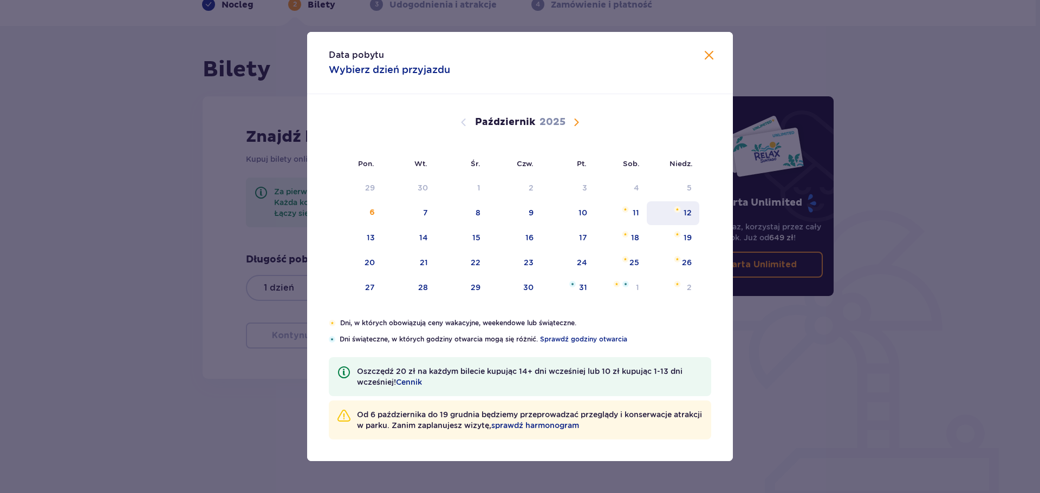
drag, startPoint x: 590, startPoint y: 210, endPoint x: 655, endPoint y: 210, distance: 65.5
click at [589, 210] on div "10" at bounding box center [568, 213] width 54 height 24
click at [667, 210] on div "12" at bounding box center [673, 213] width 53 height 24
type input "10.10.25 - 12.10.25"
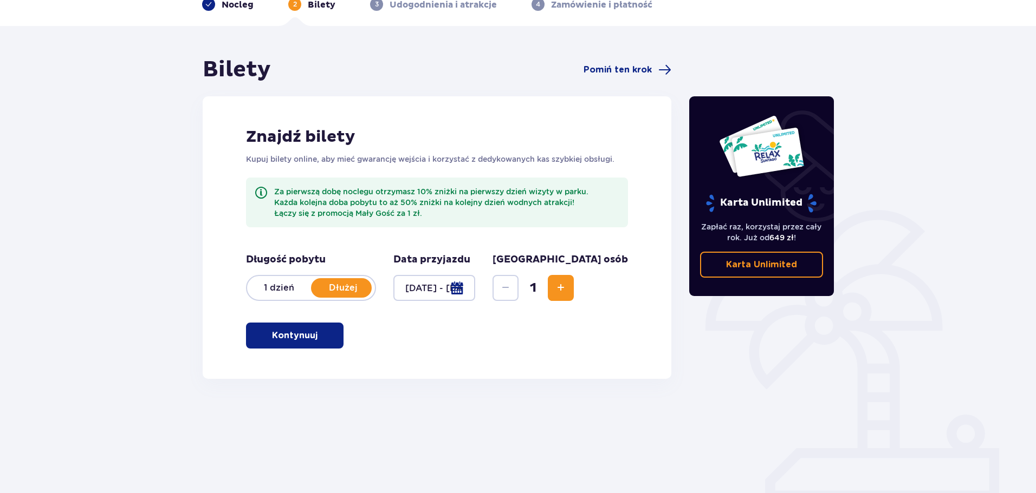
click at [574, 292] on button "Zwiększ" at bounding box center [561, 288] width 26 height 26
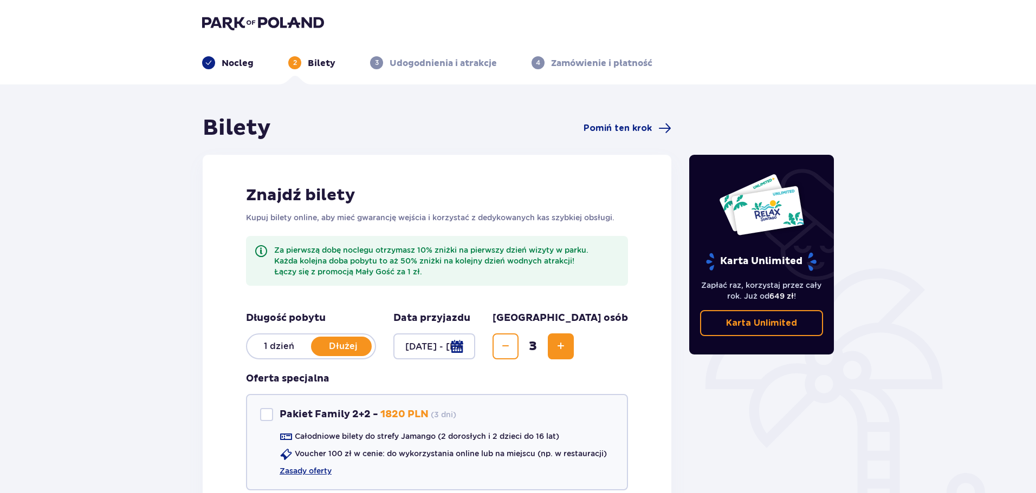
click at [400, 61] on p "Udogodnienia i atrakcje" at bounding box center [442, 63] width 107 height 12
click at [250, 19] on img at bounding box center [263, 22] width 122 height 15
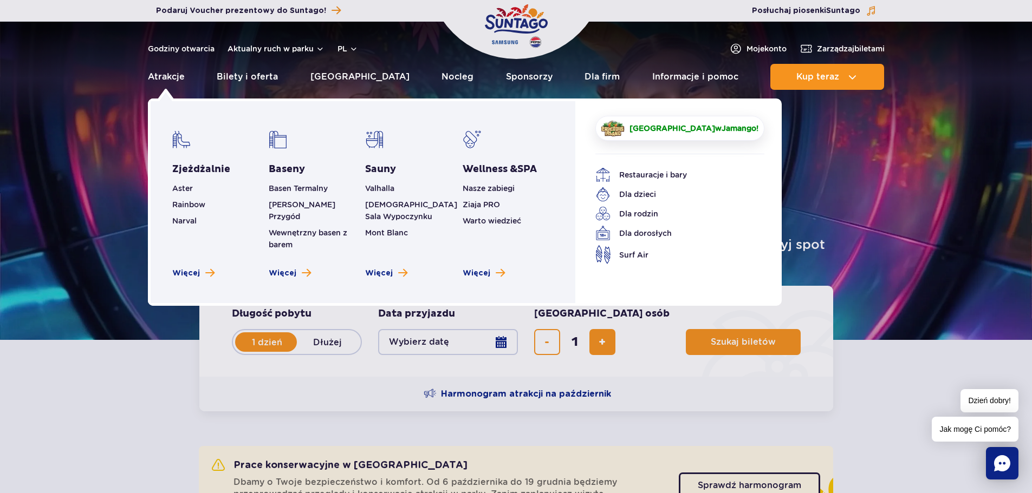
click at [721, 131] on span "Jamango" at bounding box center [738, 128] width 35 height 9
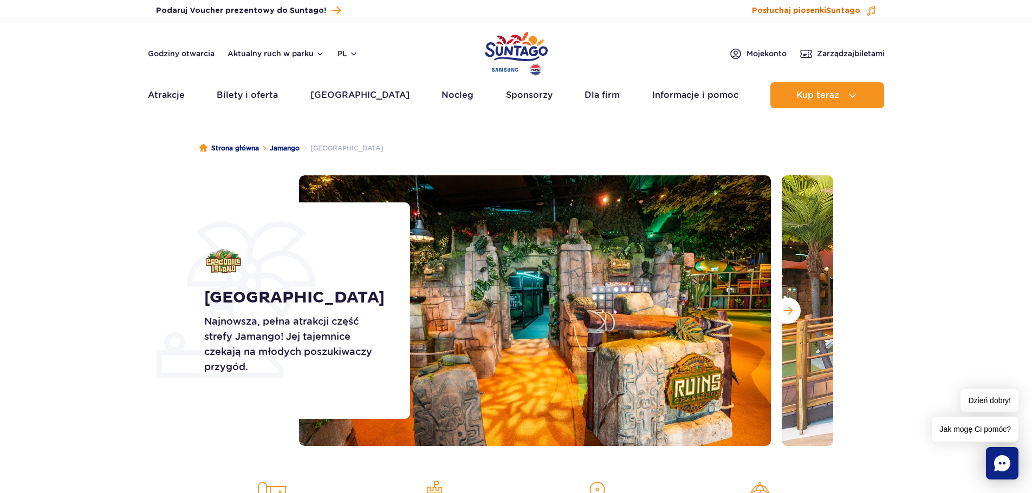
click at [777, 15] on span "Posłuchaj piosenki Suntago" at bounding box center [806, 10] width 108 height 11
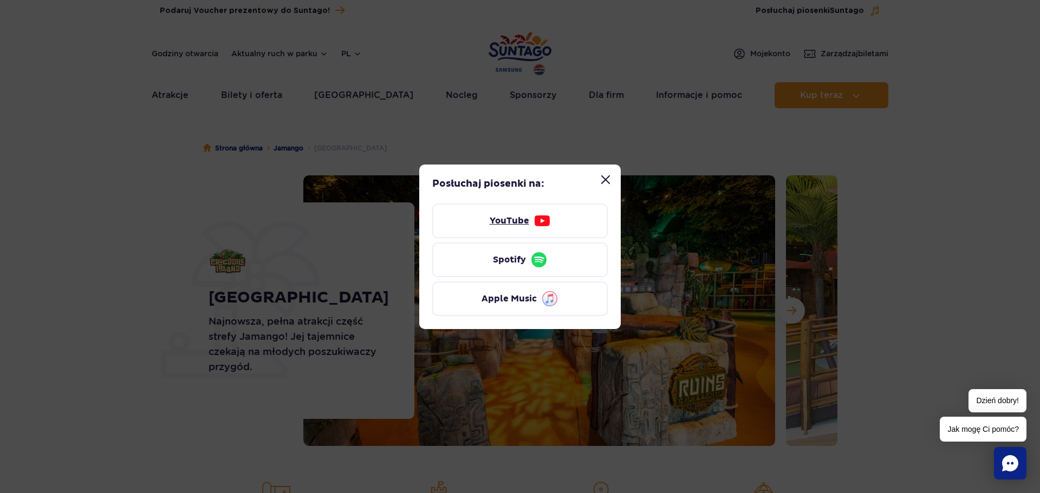
click at [513, 225] on link "YouTube" at bounding box center [519, 221] width 175 height 35
click at [605, 180] on button "Zamknij modal “Posłuchaj piosenki Suntago”" at bounding box center [606, 180] width 22 height 22
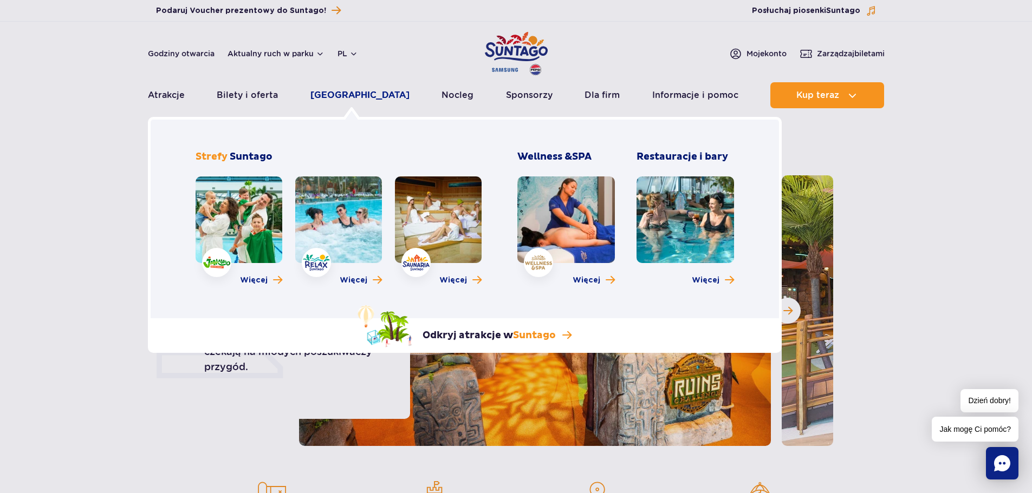
click at [355, 94] on link "[GEOGRAPHIC_DATA]" at bounding box center [359, 95] width 99 height 26
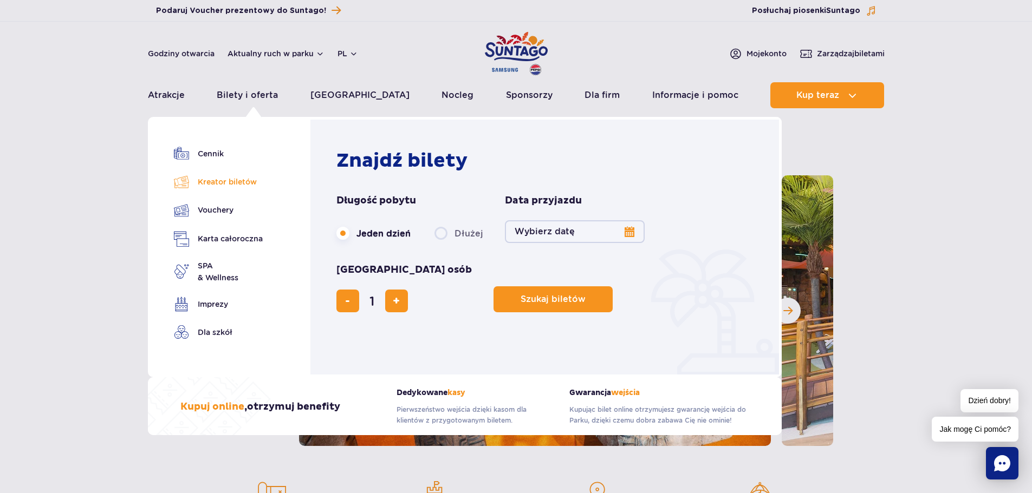
click at [217, 181] on link "Kreator biletów" at bounding box center [218, 181] width 89 height 15
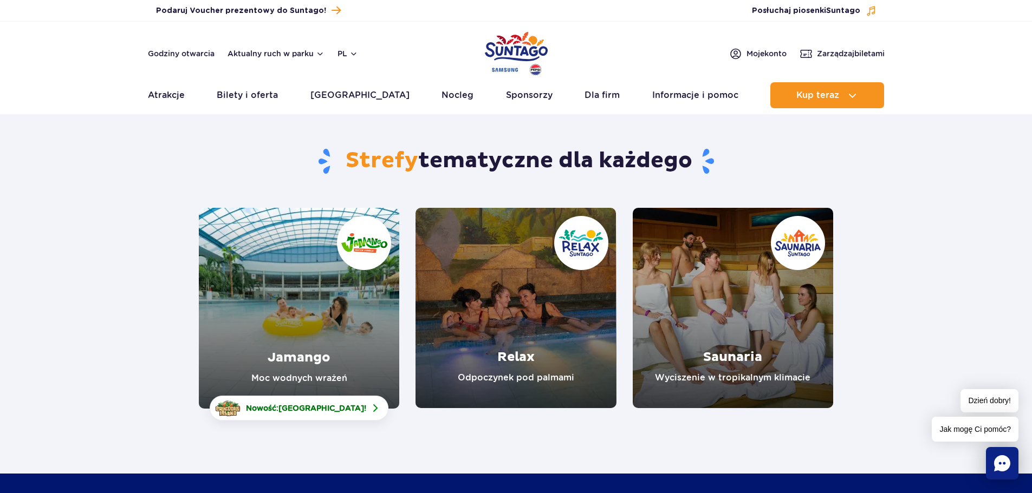
click at [482, 314] on link "Relax" at bounding box center [515, 308] width 200 height 200
click at [347, 315] on link "Jamango" at bounding box center [299, 308] width 200 height 201
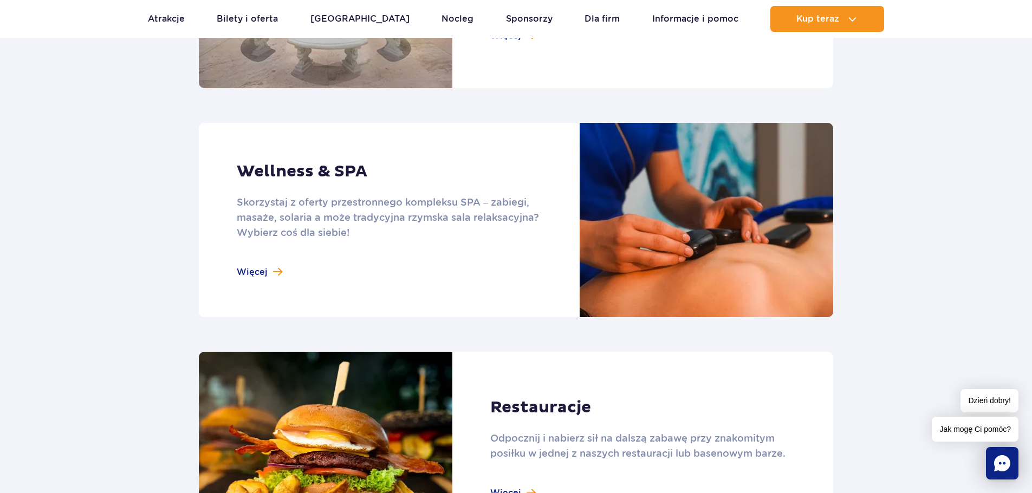
scroll to position [1192, 0]
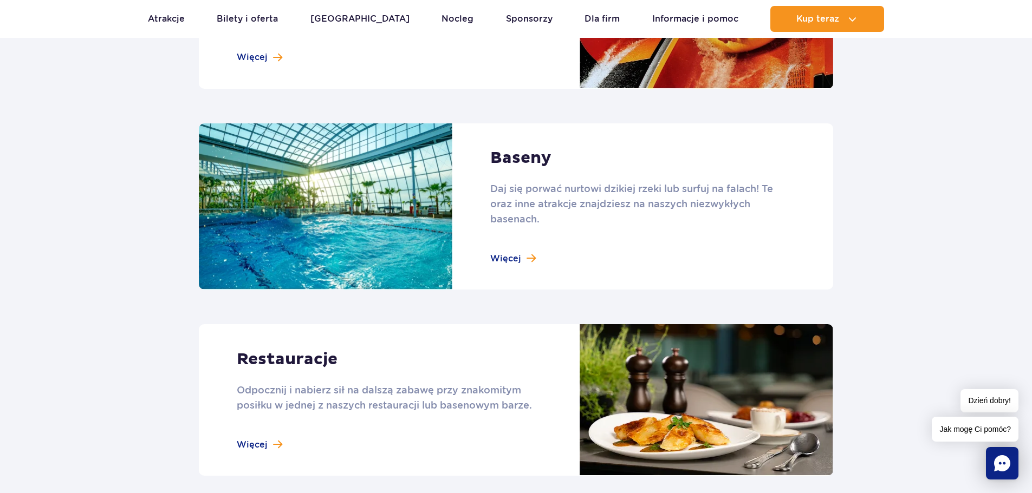
scroll to position [758, 0]
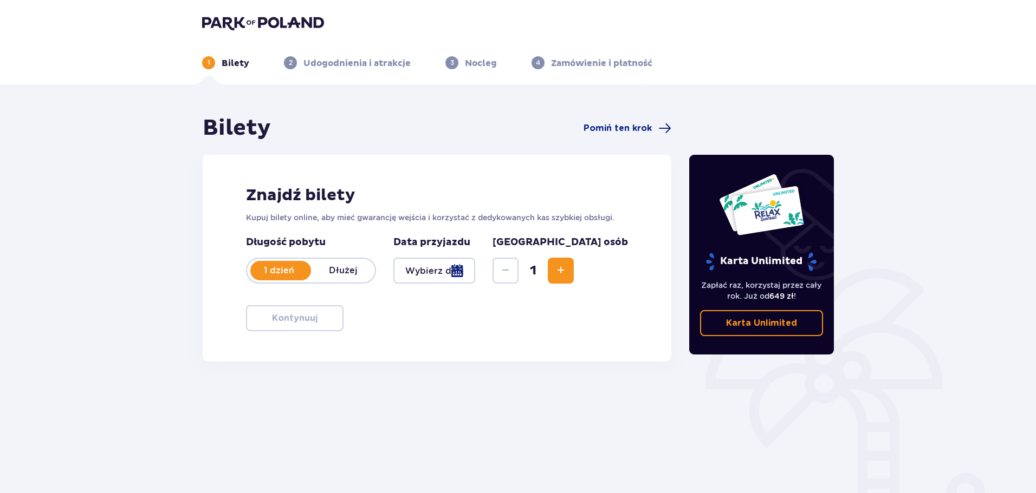
click at [421, 271] on div at bounding box center [434, 271] width 82 height 26
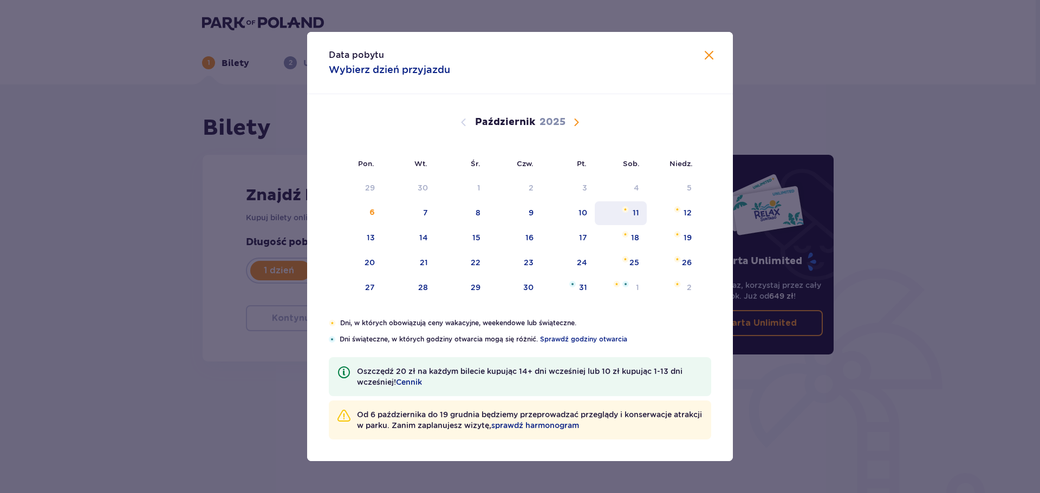
click at [628, 207] on img "sobota, 11 października 2025" at bounding box center [625, 209] width 7 height 6
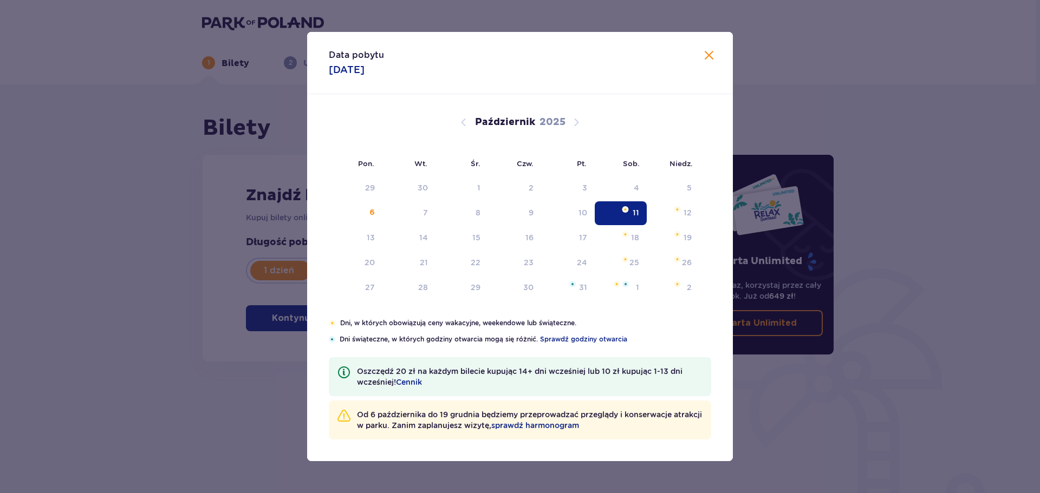
type input "[DATE]"
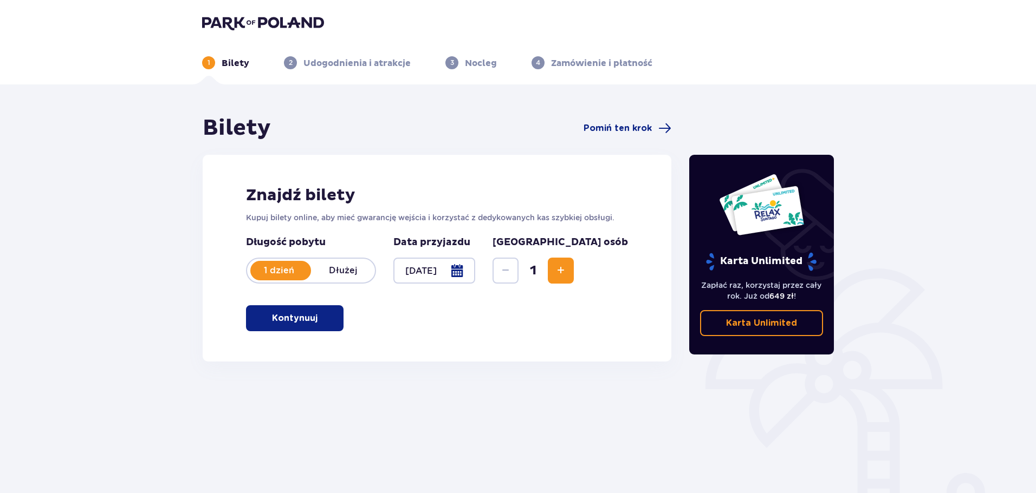
click at [574, 270] on button "Zwiększ" at bounding box center [561, 271] width 26 height 26
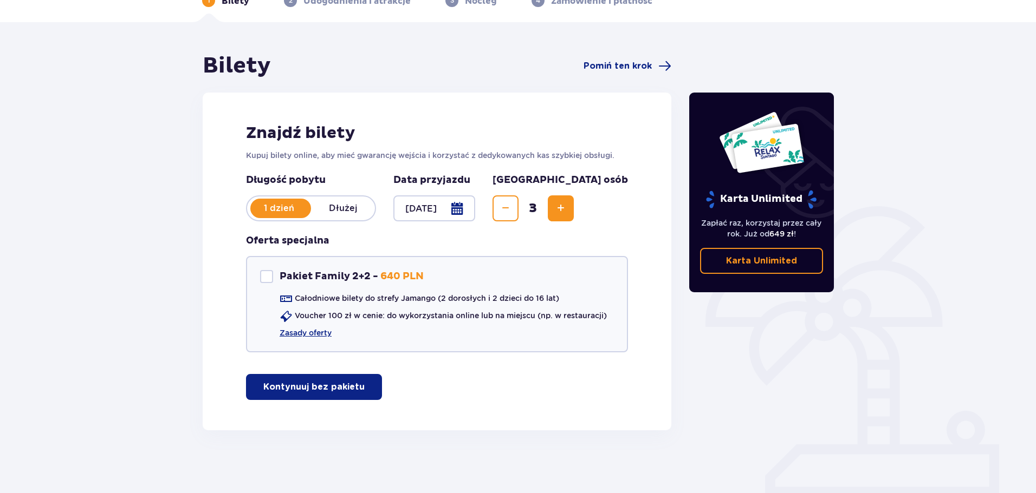
scroll to position [64, 0]
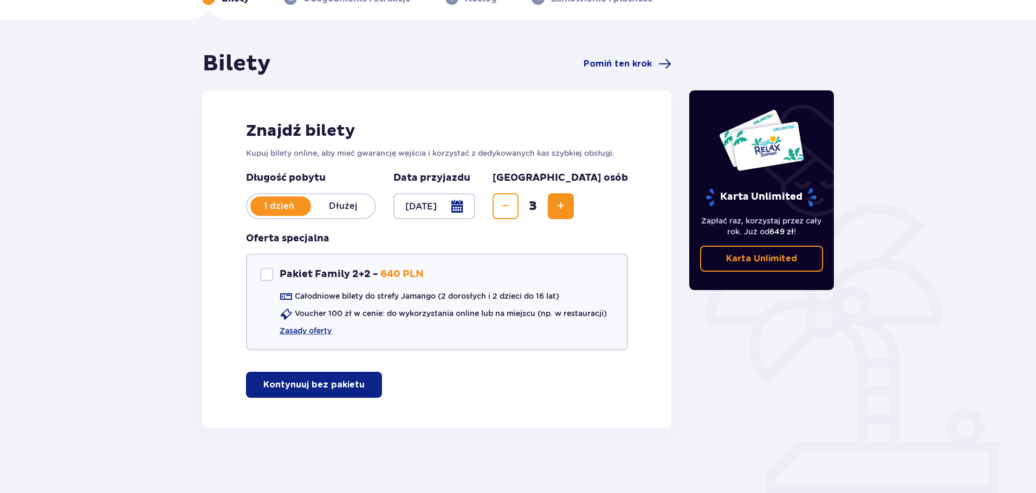
click at [327, 393] on button "Kontynuuj bez pakietu" at bounding box center [314, 385] width 136 height 26
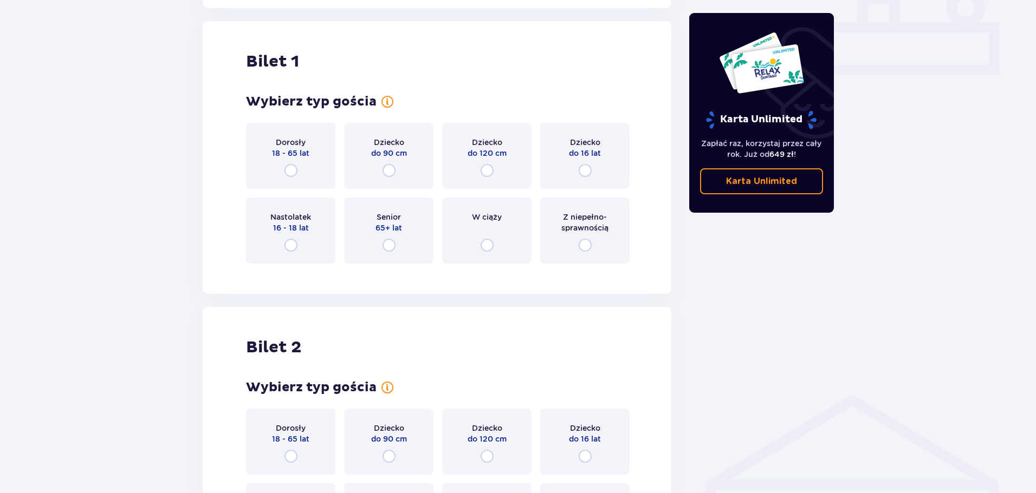
scroll to position [493, 0]
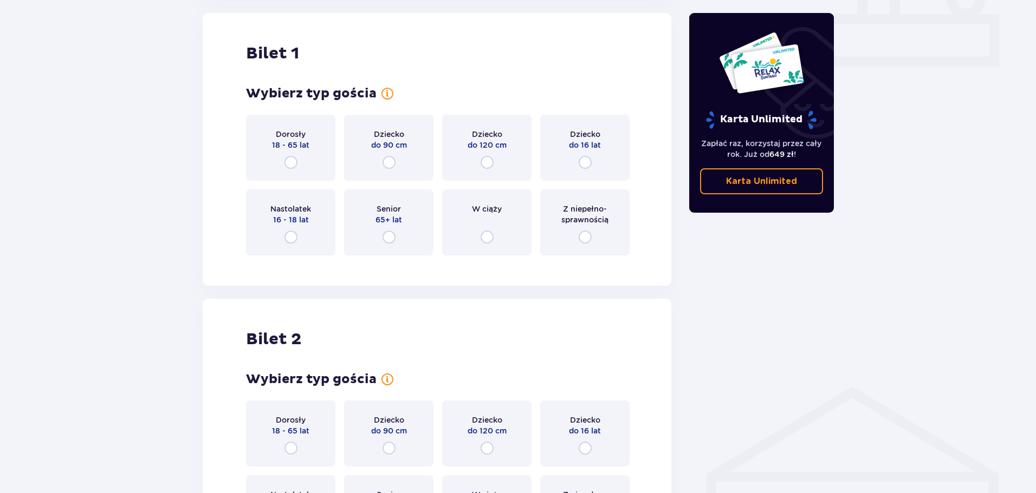
click at [291, 162] on input "radio" at bounding box center [290, 162] width 13 height 13
radio input "true"
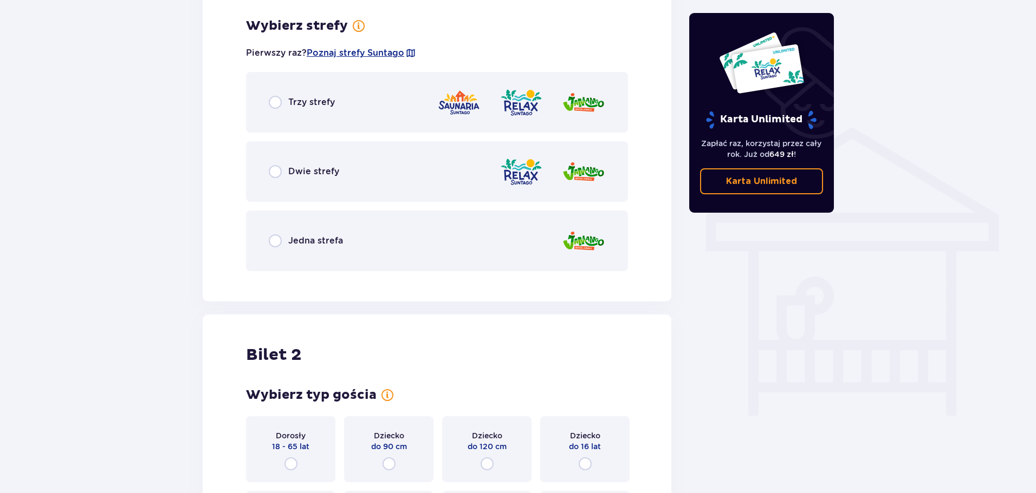
scroll to position [757, 0]
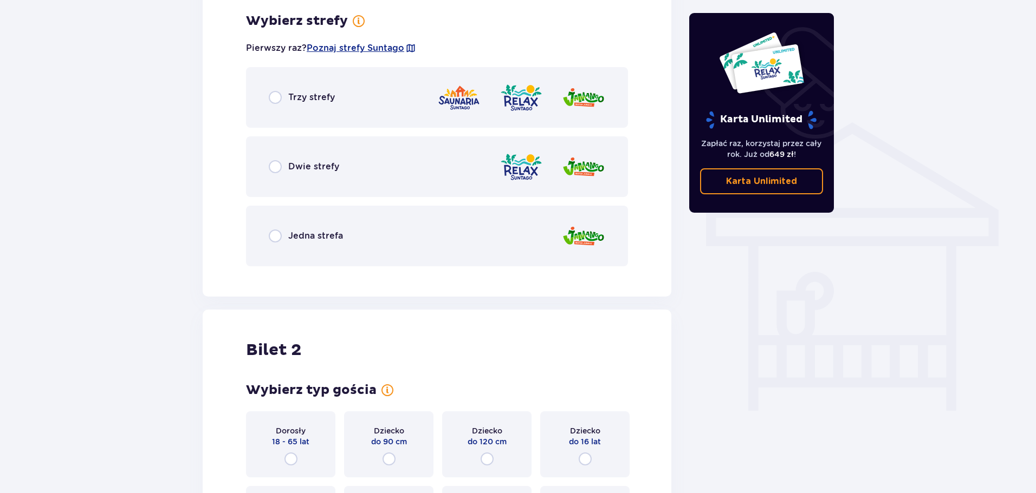
click at [274, 248] on div "Jedna strefa" at bounding box center [437, 236] width 382 height 61
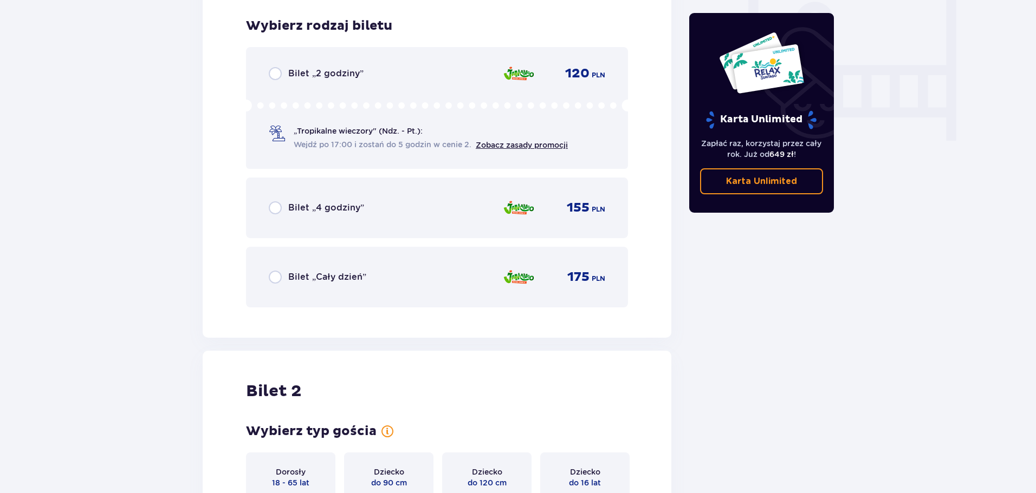
scroll to position [1032, 0]
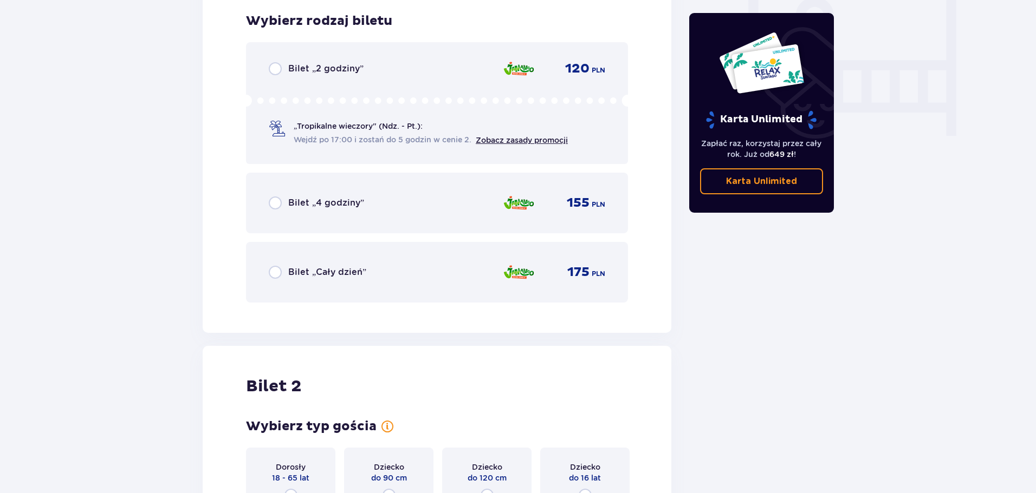
click at [278, 200] on input "radio" at bounding box center [275, 203] width 13 height 13
radio input "true"
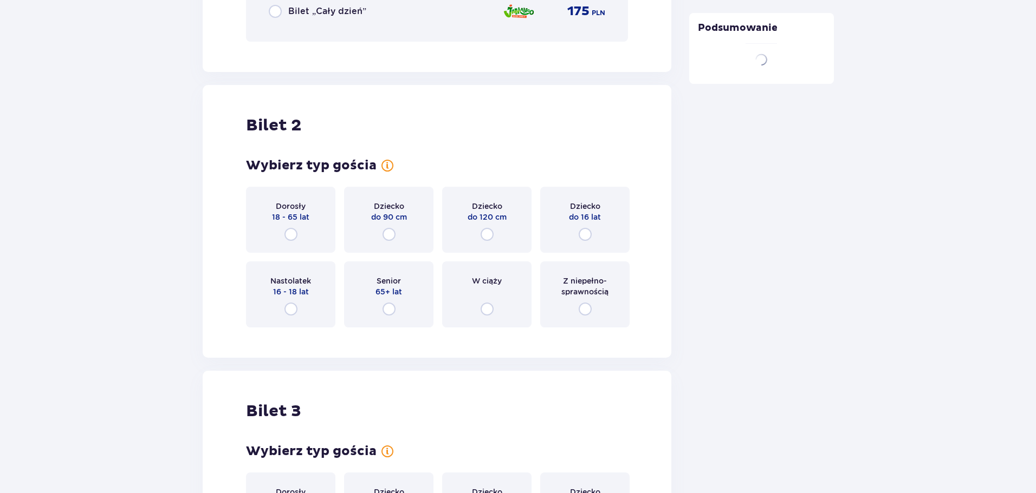
scroll to position [1365, 0]
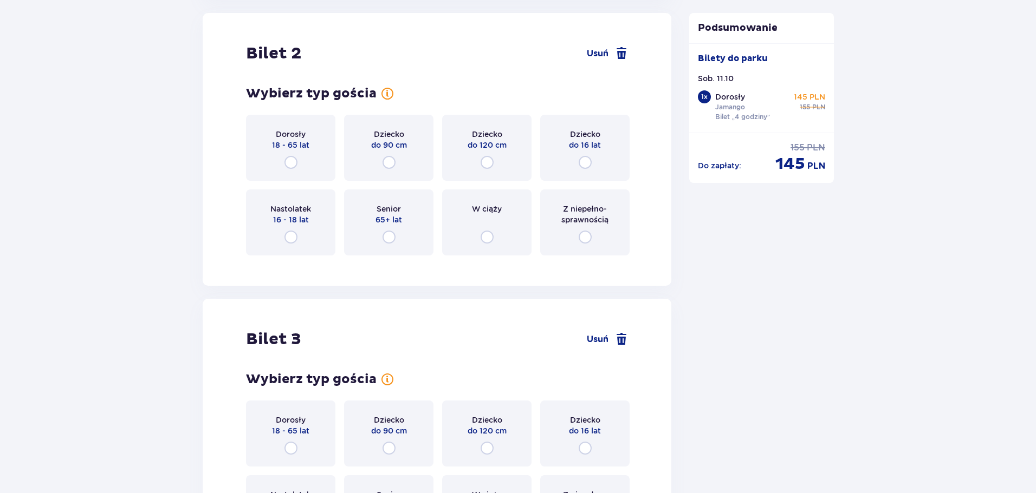
click at [289, 160] on input "radio" at bounding box center [290, 162] width 13 height 13
radio input "true"
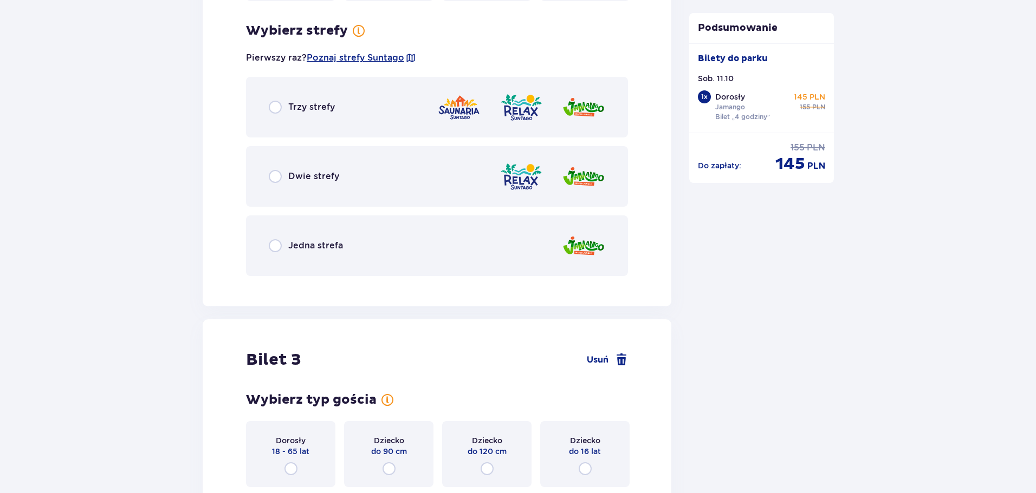
scroll to position [1630, 0]
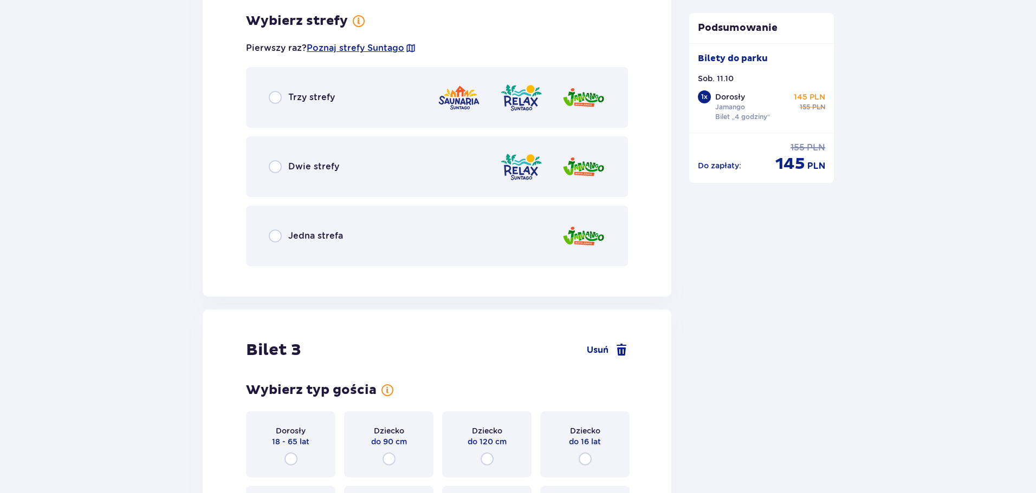
click at [273, 236] on input "radio" at bounding box center [275, 236] width 13 height 13
radio input "true"
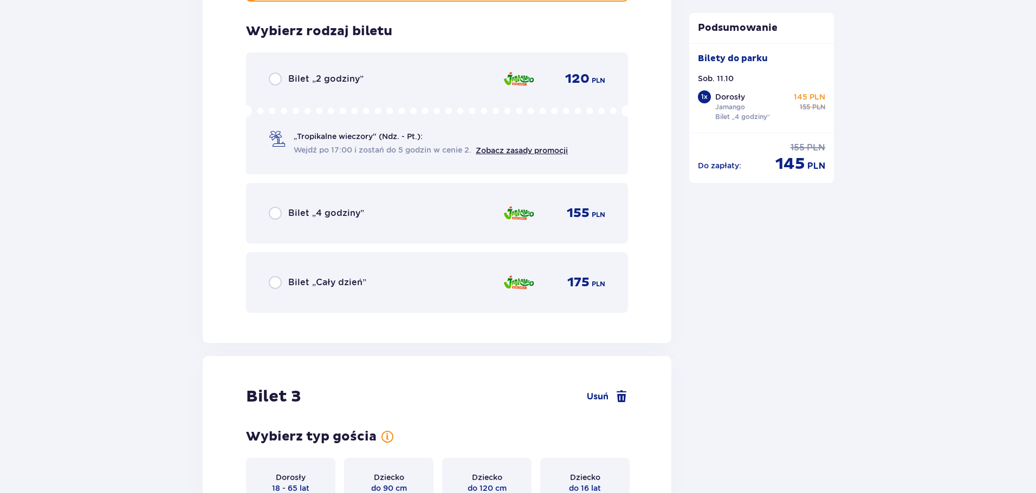
scroll to position [1905, 0]
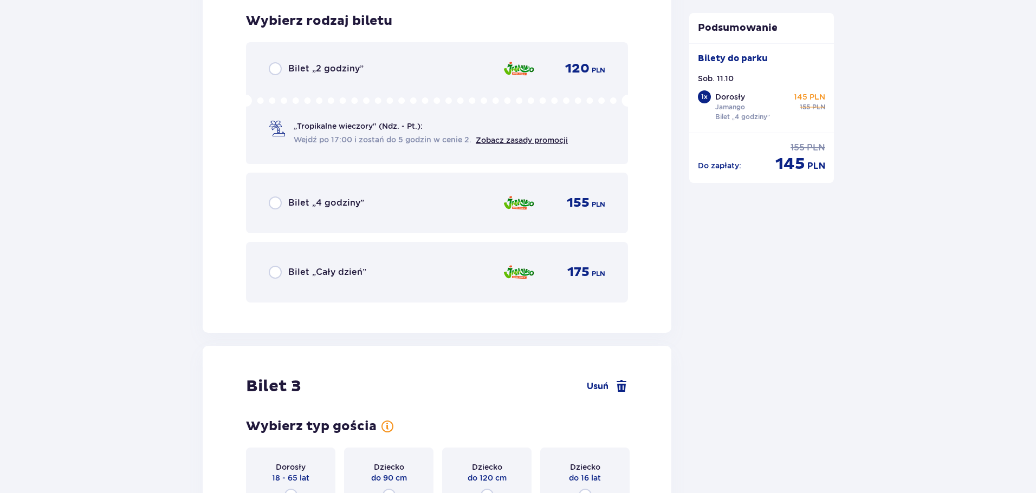
click at [275, 201] on input "radio" at bounding box center [275, 203] width 13 height 13
radio input "true"
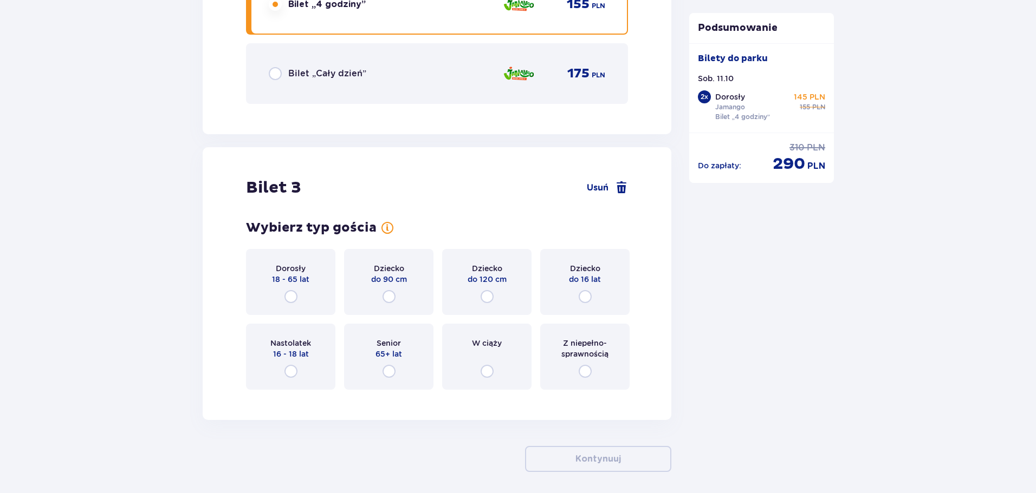
scroll to position [2147, 0]
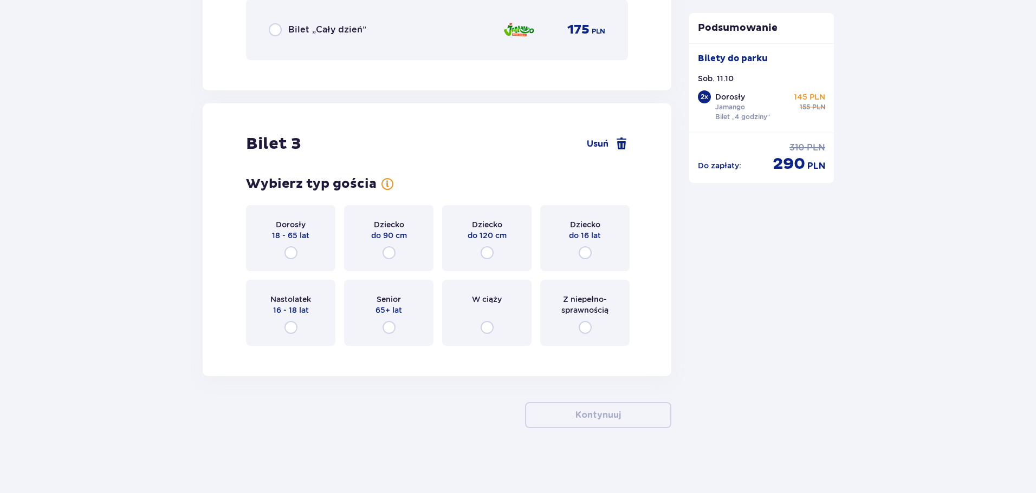
click at [584, 253] on input "radio" at bounding box center [584, 252] width 13 height 13
radio input "true"
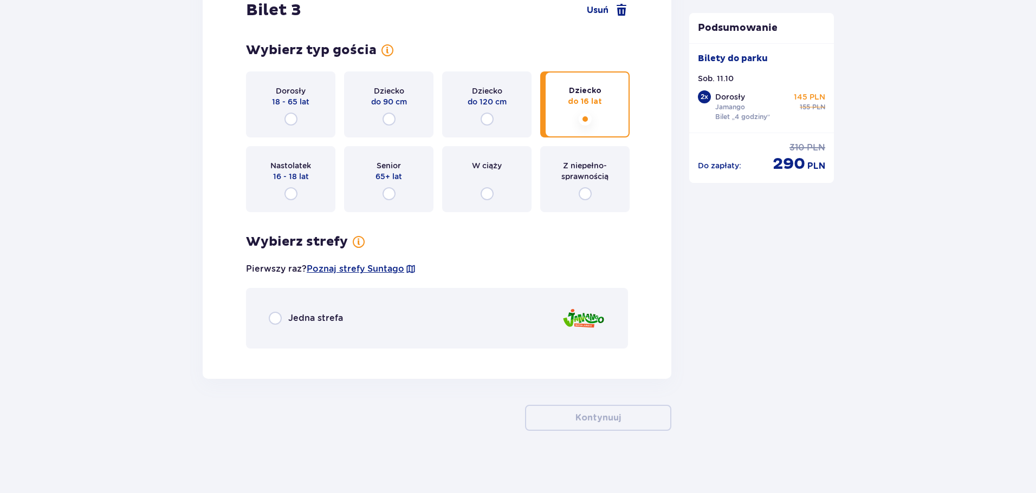
scroll to position [2284, 0]
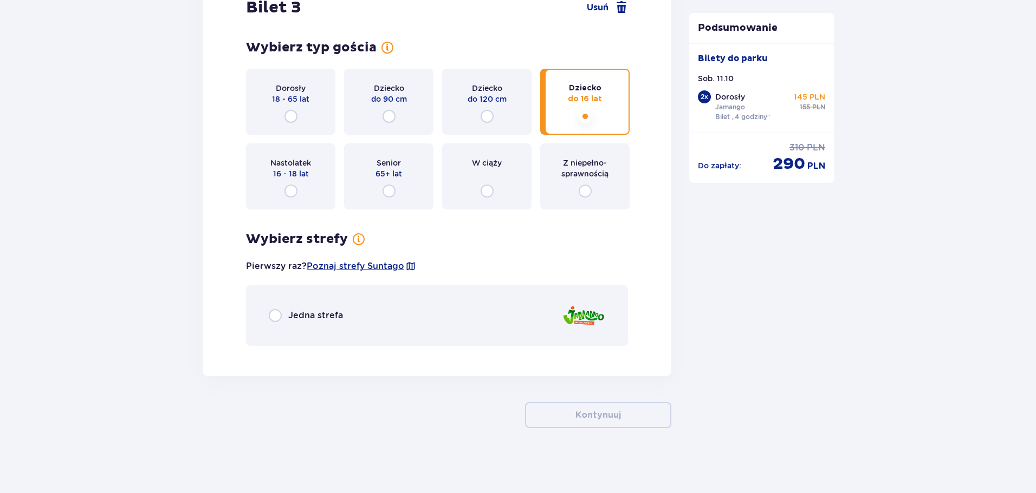
click at [279, 312] on input "radio" at bounding box center [275, 315] width 13 height 13
radio input "true"
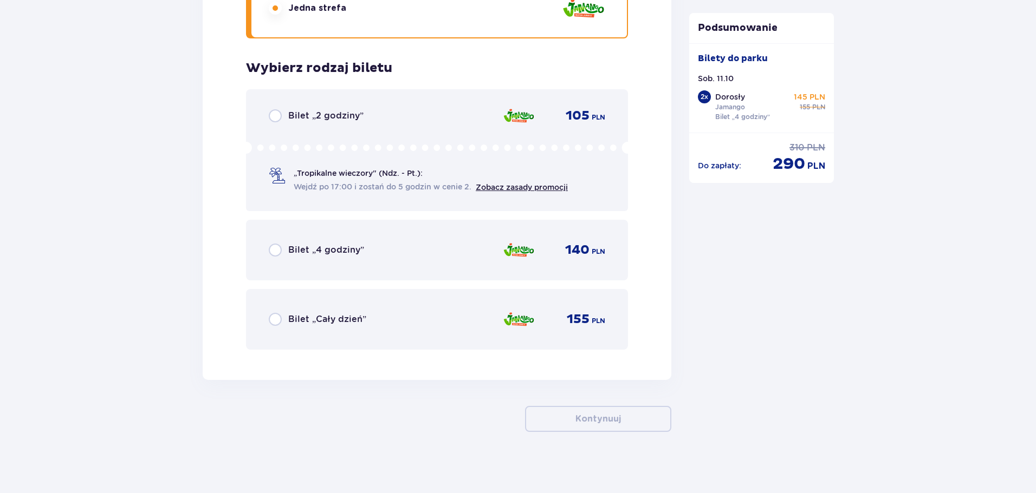
scroll to position [2595, 0]
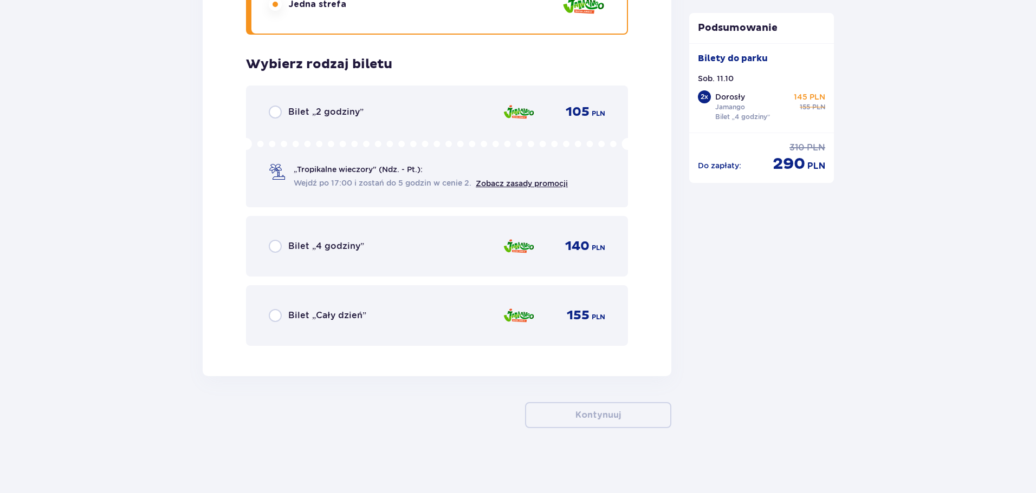
click at [281, 251] on input "radio" at bounding box center [275, 246] width 13 height 13
radio input "true"
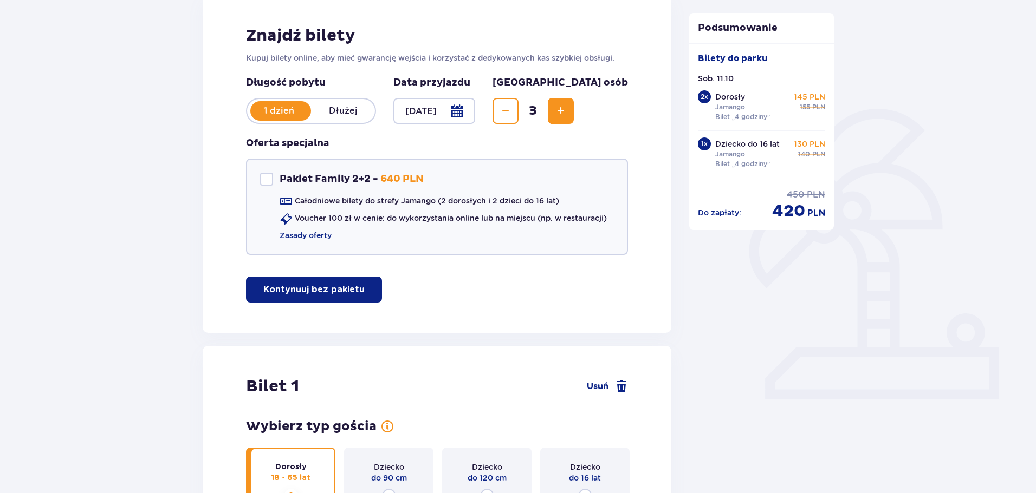
scroll to position [0, 0]
